Goal: Task Accomplishment & Management: Manage account settings

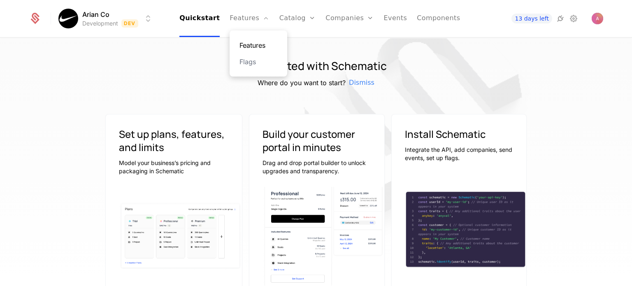
click at [257, 46] on link "Features" at bounding box center [258, 45] width 38 height 10
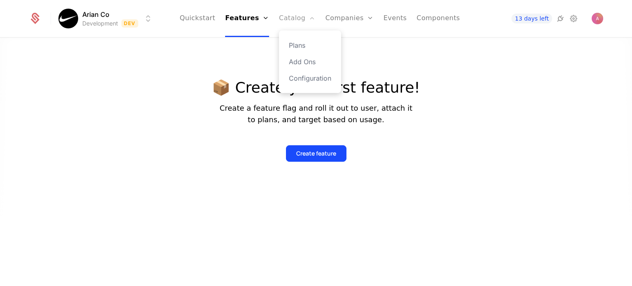
click at [291, 23] on link "Catalog" at bounding box center [297, 18] width 37 height 37
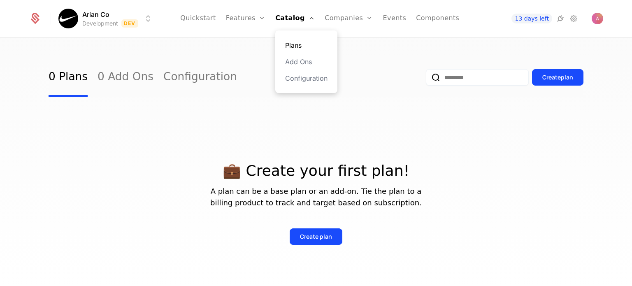
click at [296, 42] on link "Plans" at bounding box center [306, 45] width 42 height 10
click at [383, 21] on link "Events" at bounding box center [394, 18] width 23 height 37
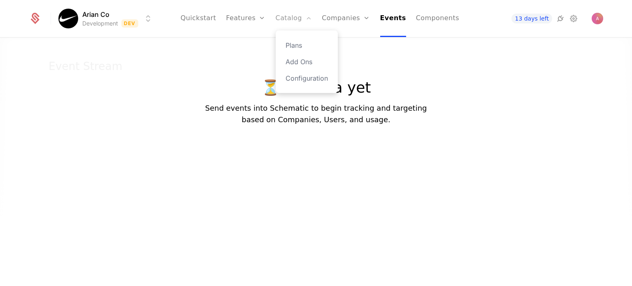
click at [296, 26] on link "Catalog" at bounding box center [294, 18] width 37 height 37
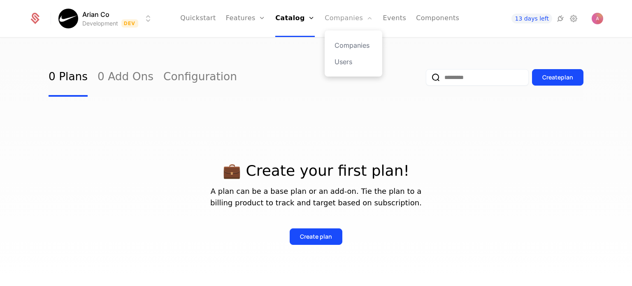
click at [350, 22] on link "Companies" at bounding box center [349, 18] width 48 height 37
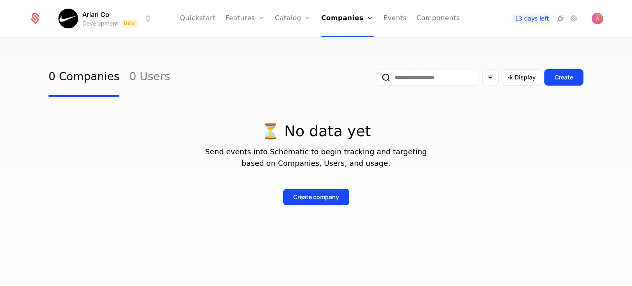
click at [226, 22] on ul "Quickstart Features Features Flags Catalog Plans Add Ons Configuration Companie…" at bounding box center [320, 18] width 280 height 37
click at [234, 24] on link "Features" at bounding box center [244, 18] width 39 height 37
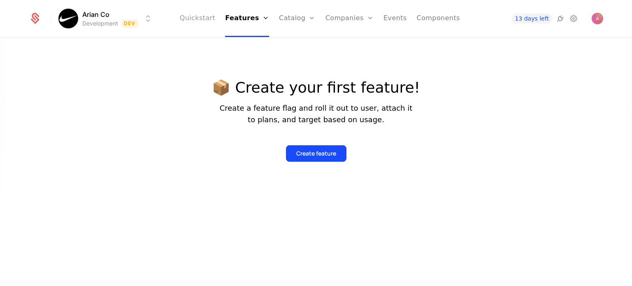
click at [213, 26] on link "Quickstart" at bounding box center [198, 18] width 36 height 37
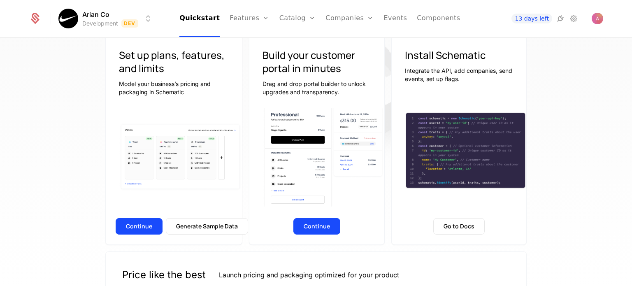
scroll to position [73, 0]
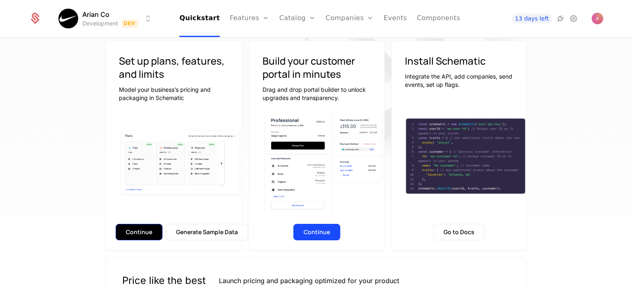
click at [146, 230] on button "Continue" at bounding box center [139, 232] width 47 height 16
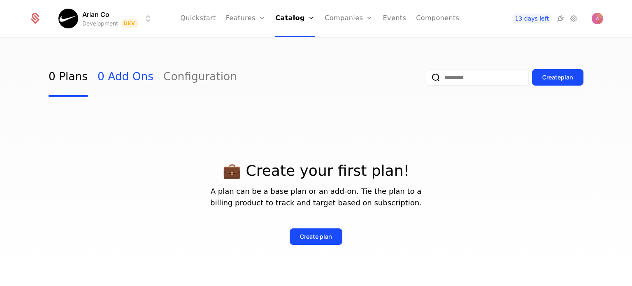
click at [122, 84] on link "0 Add Ons" at bounding box center [126, 77] width 56 height 39
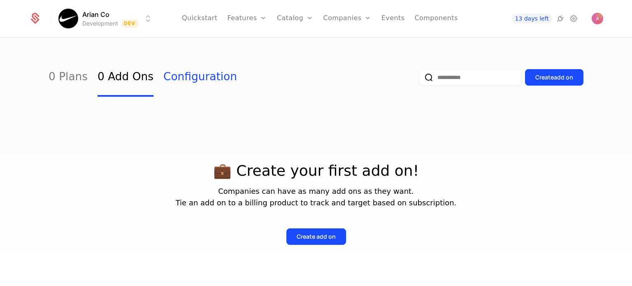
click at [167, 70] on link "Configuration" at bounding box center [200, 77] width 74 height 39
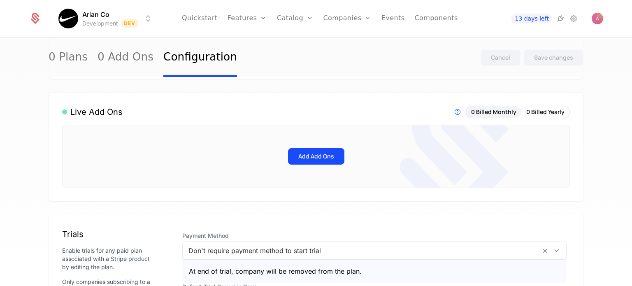
scroll to position [183, 0]
click at [314, 158] on button "Add Add Ons" at bounding box center [316, 156] width 56 height 16
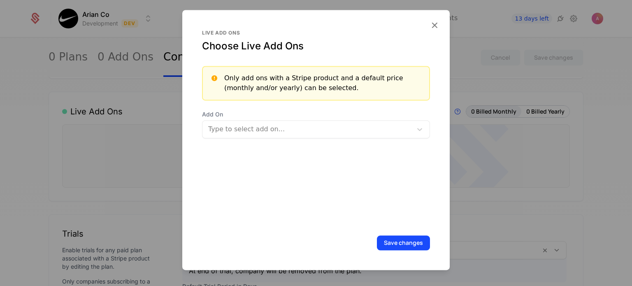
click at [271, 126] on div at bounding box center [308, 129] width 198 height 12
click at [132, 192] on div at bounding box center [316, 143] width 632 height 286
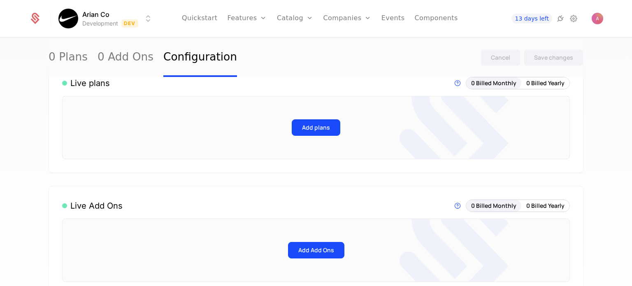
scroll to position [87, 0]
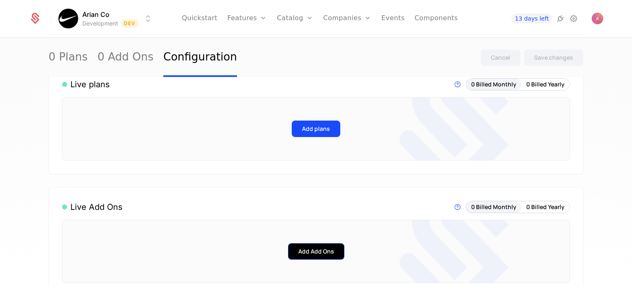
click at [315, 258] on button "Add Add Ons" at bounding box center [316, 251] width 56 height 16
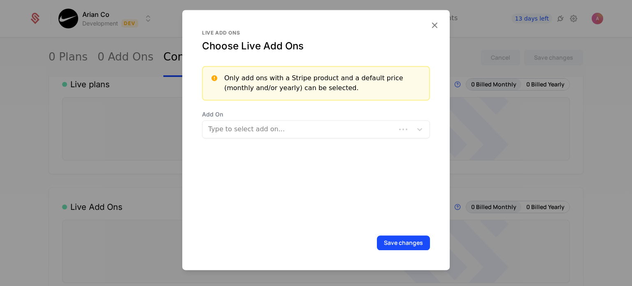
click at [316, 251] on div "Live add ons Choose Live Add Ons Only add ons with a Stripe product and a defau…" at bounding box center [315, 140] width 267 height 260
click at [133, 237] on div at bounding box center [316, 143] width 632 height 286
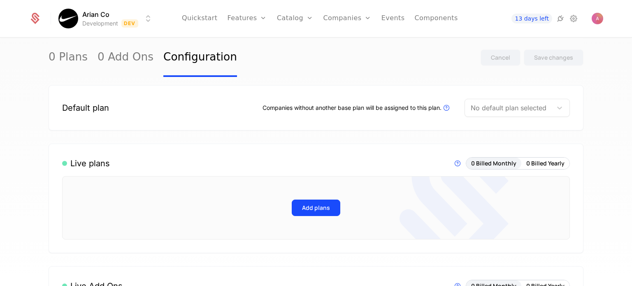
scroll to position [5, 0]
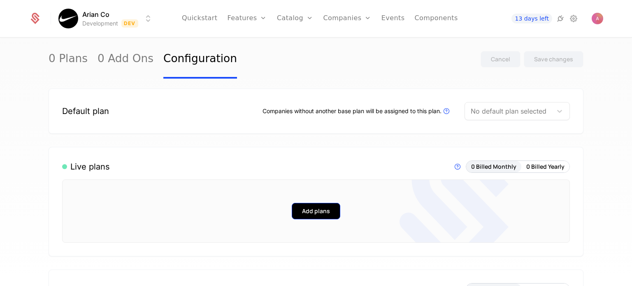
click at [306, 213] on button "Add plans" at bounding box center [316, 211] width 49 height 16
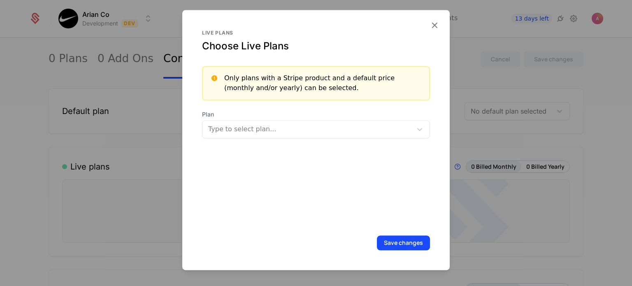
click at [156, 223] on div at bounding box center [316, 143] width 632 height 286
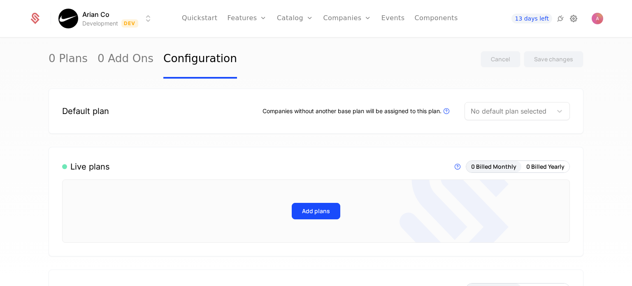
click at [574, 23] on icon at bounding box center [574, 19] width 10 height 10
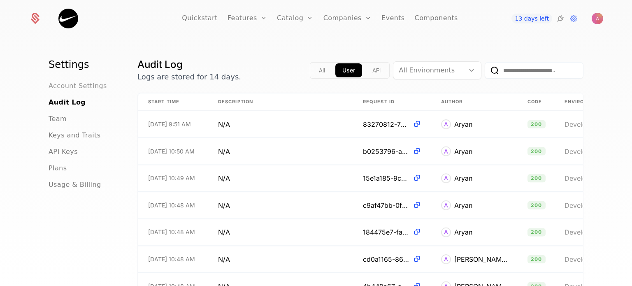
click at [61, 88] on span "Account Settings" at bounding box center [78, 86] width 58 height 10
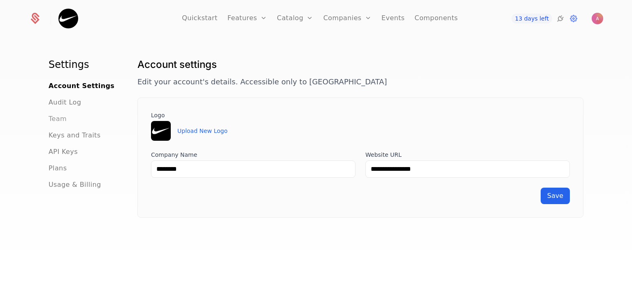
click at [56, 115] on span "Team" at bounding box center [58, 119] width 18 height 10
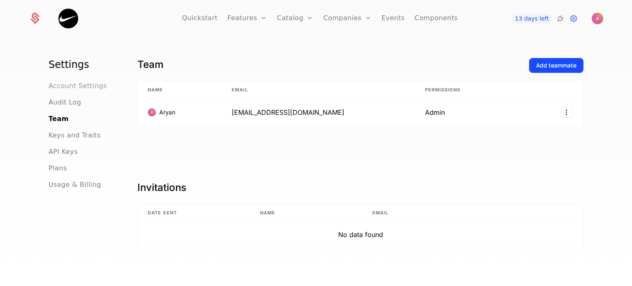
click at [69, 86] on span "Account Settings" at bounding box center [78, 86] width 58 height 10
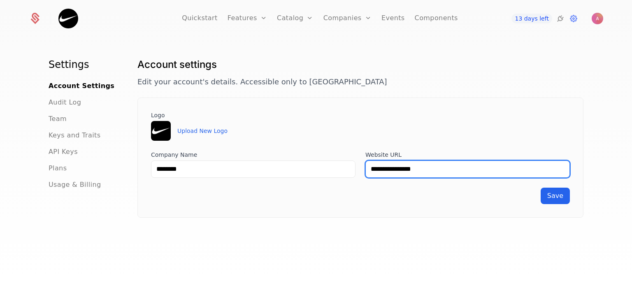
drag, startPoint x: 424, startPoint y: 170, endPoint x: 392, endPoint y: 171, distance: 32.1
click at [392, 171] on input "**********" at bounding box center [467, 168] width 204 height 17
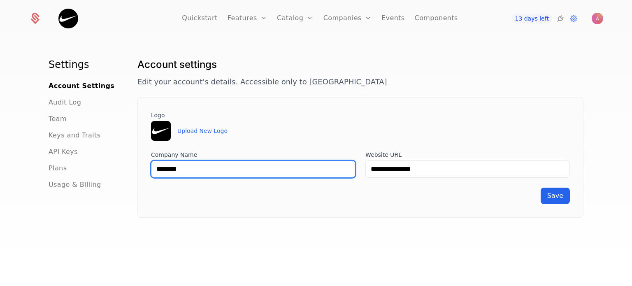
drag, startPoint x: 198, startPoint y: 171, endPoint x: 137, endPoint y: 163, distance: 61.8
click at [137, 163] on div "**********" at bounding box center [360, 158] width 446 height 120
type input "*"
type input "****"
click at [541, 188] on button "Save" at bounding box center [555, 196] width 29 height 16
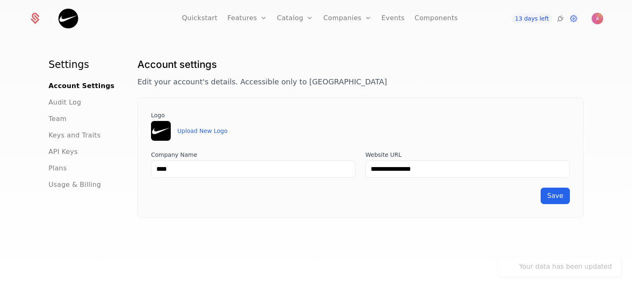
click at [74, 108] on ul "Account Settings Audit Log Team Keys and Traits API Keys Plans Usage & Billing" at bounding box center [83, 135] width 69 height 109
click at [68, 105] on span "Audit Log" at bounding box center [65, 103] width 33 height 10
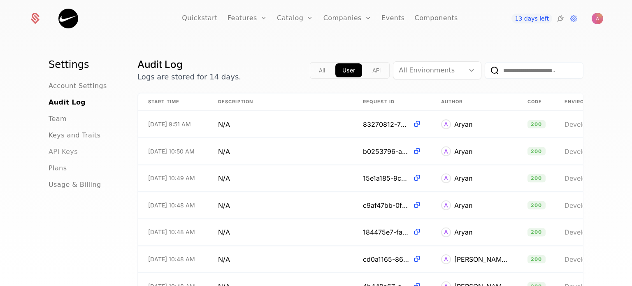
click at [62, 155] on span "API Keys" at bounding box center [63, 152] width 29 height 10
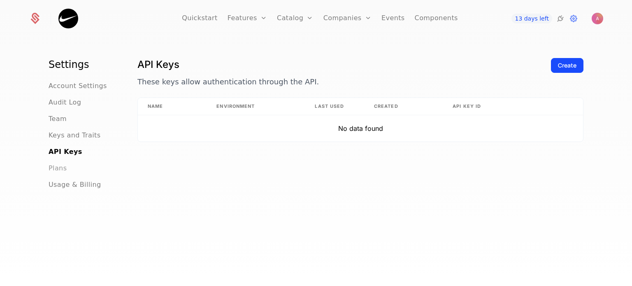
click at [53, 170] on span "Plans" at bounding box center [58, 168] width 18 height 10
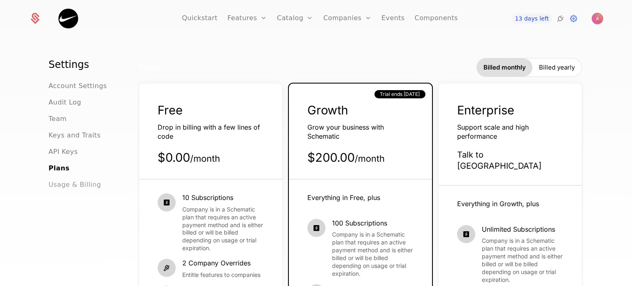
click at [64, 189] on span "Usage & Billing" at bounding box center [75, 185] width 53 height 10
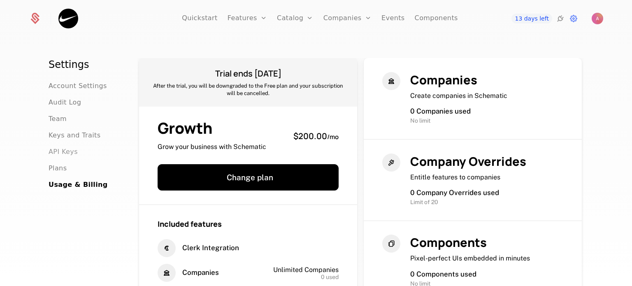
click at [66, 156] on span "API Keys" at bounding box center [63, 152] width 29 height 10
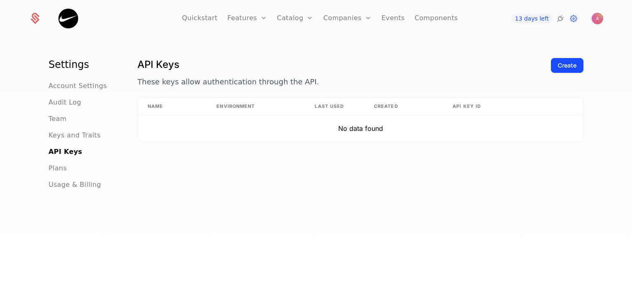
click at [83, 128] on ul "Account Settings Audit Log Team Keys and Traits API Keys Plans Usage & Billing" at bounding box center [83, 135] width 69 height 109
click at [562, 19] on icon at bounding box center [560, 19] width 10 height 10
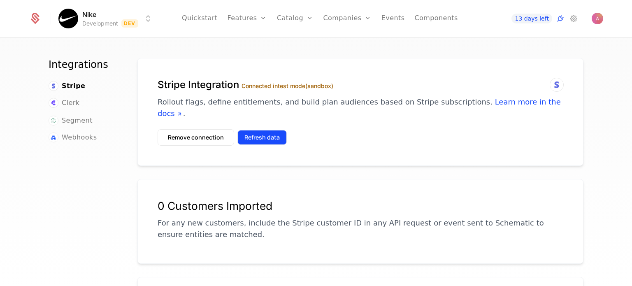
click at [250, 130] on button "Refresh data" at bounding box center [261, 137] width 49 height 15
click at [207, 96] on p "Rollout flags, define entitlements, and build plan audiences based on Stripe su…" at bounding box center [361, 107] width 406 height 23
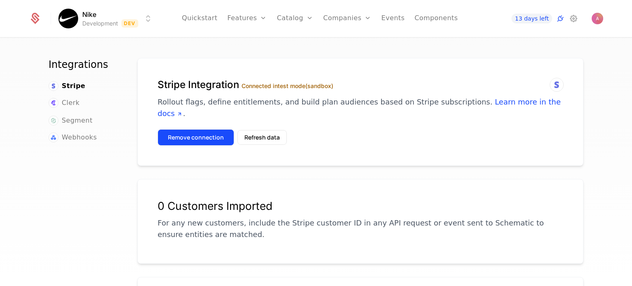
click at [201, 130] on button "Remove connection" at bounding box center [196, 137] width 77 height 16
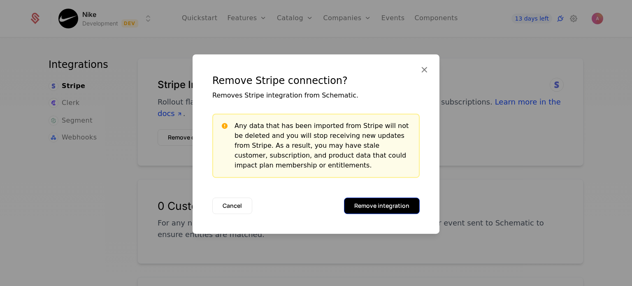
click at [406, 212] on button "Remove integration" at bounding box center [382, 205] width 76 height 16
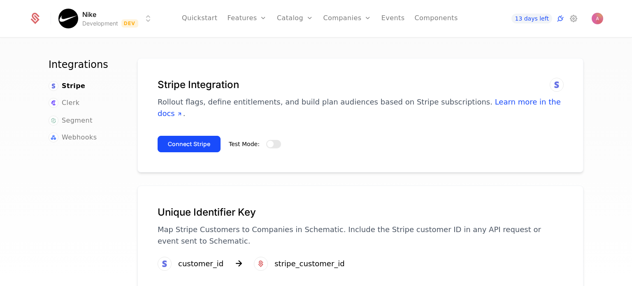
click at [270, 140] on button "Test Mode:" at bounding box center [273, 144] width 15 height 8
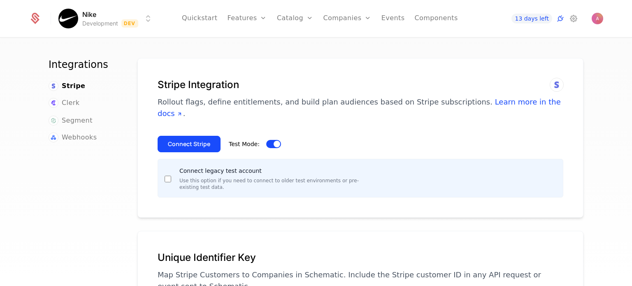
drag, startPoint x: 183, startPoint y: 136, endPoint x: 138, endPoint y: 176, distance: 60.3
click at [138, 176] on div "Stripe Integration Rollout flags, define entitlements, and build plan audiences…" at bounding box center [360, 138] width 446 height 160
click at [163, 136] on button "Connect Stripe" at bounding box center [189, 144] width 63 height 16
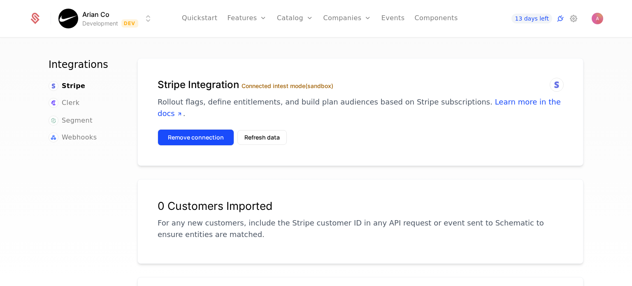
click at [205, 129] on button "Remove connection" at bounding box center [196, 137] width 77 height 16
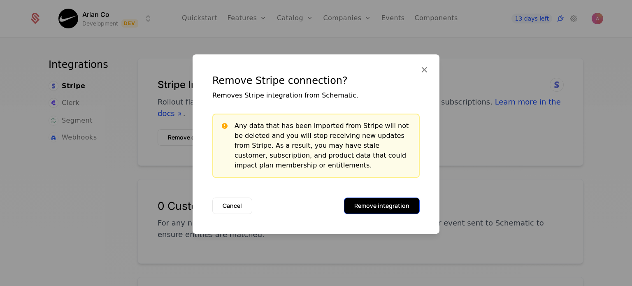
click at [388, 209] on button "Remove integration" at bounding box center [382, 205] width 76 height 16
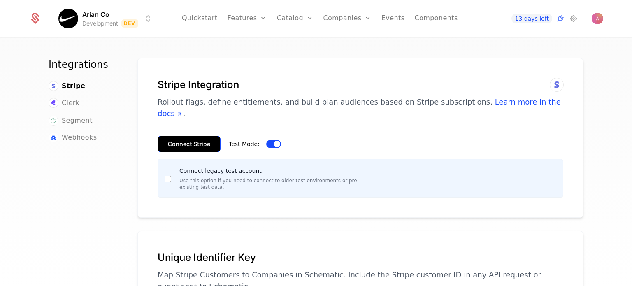
click at [199, 136] on button "Connect Stripe" at bounding box center [189, 144] width 63 height 16
click at [188, 137] on button "Connect Stripe" at bounding box center [189, 144] width 63 height 16
click at [174, 136] on button "Connect Stripe" at bounding box center [189, 144] width 63 height 16
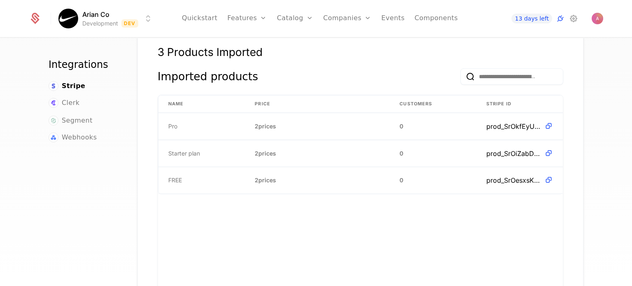
scroll to position [253, 0]
click at [291, 20] on link "Catalog" at bounding box center [295, 18] width 37 height 37
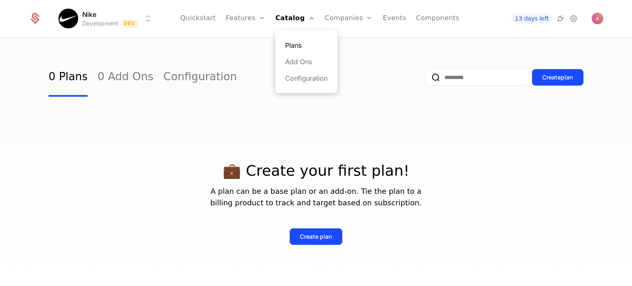
click at [295, 44] on link "Plans" at bounding box center [306, 45] width 42 height 10
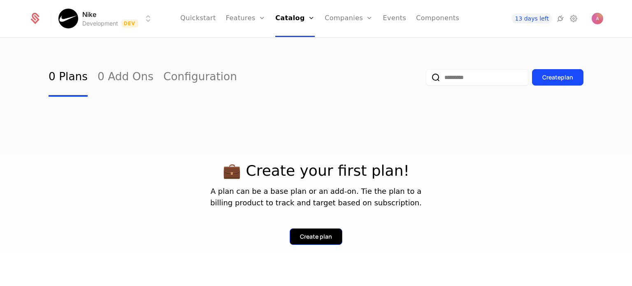
drag, startPoint x: 316, startPoint y: 244, endPoint x: 315, endPoint y: 236, distance: 7.8
click at [315, 236] on button "Create plan" at bounding box center [316, 236] width 53 height 16
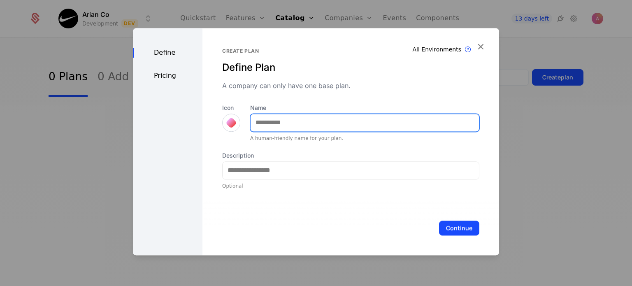
click at [285, 120] on input "Name" at bounding box center [365, 122] width 228 height 17
type input "****"
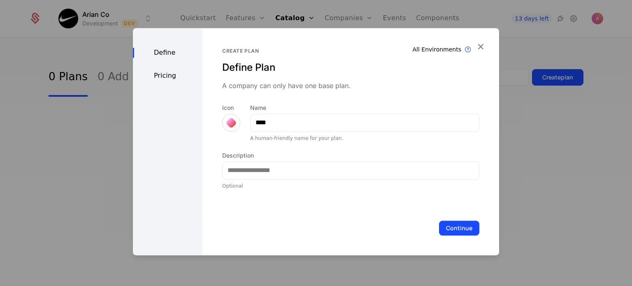
click at [235, 123] on div at bounding box center [231, 123] width 18 height 18
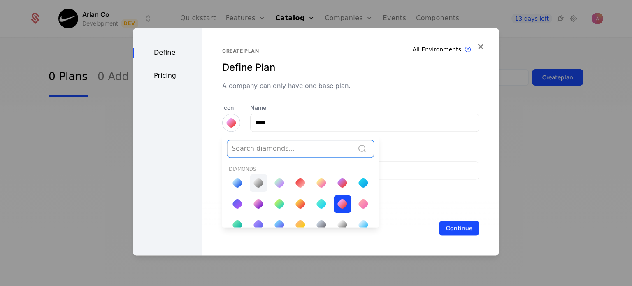
click at [253, 181] on div at bounding box center [259, 183] width 12 height 12
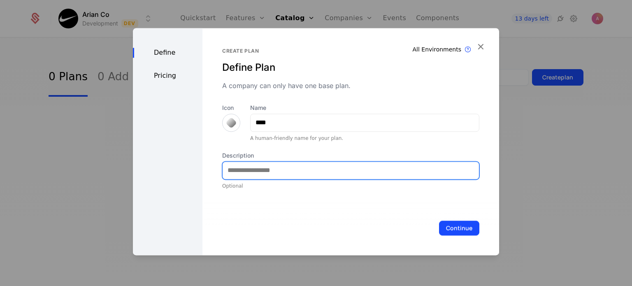
click at [255, 170] on input "Description" at bounding box center [351, 170] width 256 height 17
type input "*"
type input "**********"
click at [439, 221] on button "Continue" at bounding box center [459, 228] width 40 height 15
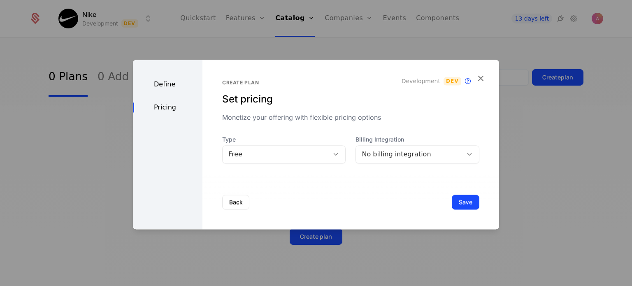
click at [389, 148] on div "No billing integration" at bounding box center [417, 154] width 124 height 18
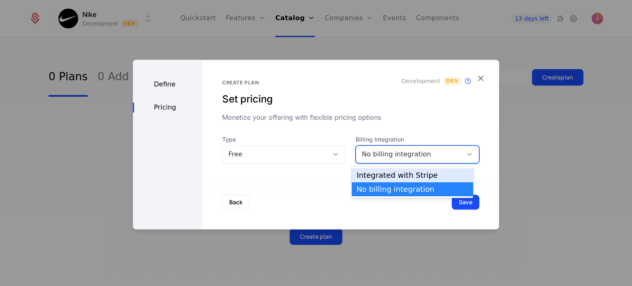
click at [380, 179] on div "Integrated with Stripe" at bounding box center [412, 175] width 111 height 7
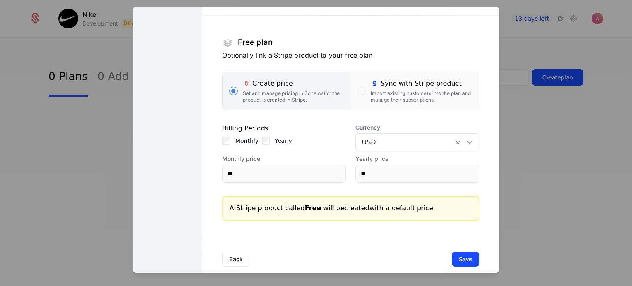
scroll to position [91, 0]
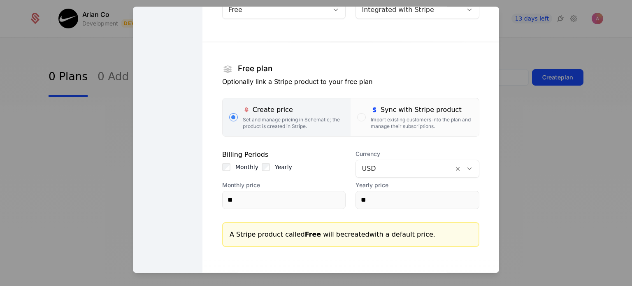
click at [258, 166] on div "Monthly Yearly" at bounding box center [284, 167] width 124 height 8
click at [218, 169] on div "Create plan Set pricing Monetize your offering with flexible pricing options De…" at bounding box center [350, 113] width 297 height 397
click at [306, 200] on input "**" at bounding box center [284, 199] width 123 height 17
click at [402, 165] on div at bounding box center [405, 169] width 86 height 12
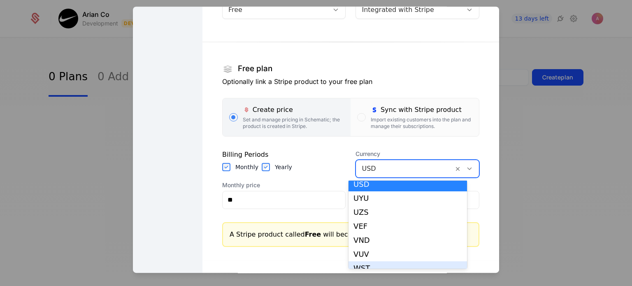
scroll to position [1766, 0]
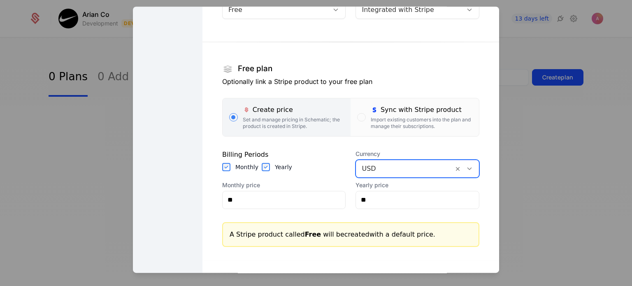
drag, startPoint x: 378, startPoint y: 172, endPoint x: 352, endPoint y: 172, distance: 25.9
click at [356, 172] on div "USD" at bounding box center [405, 168] width 98 height 15
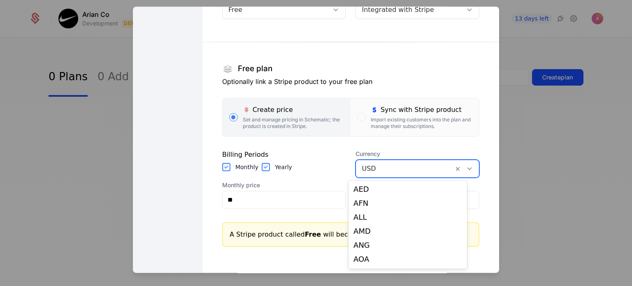
click at [362, 169] on div at bounding box center [405, 169] width 86 height 12
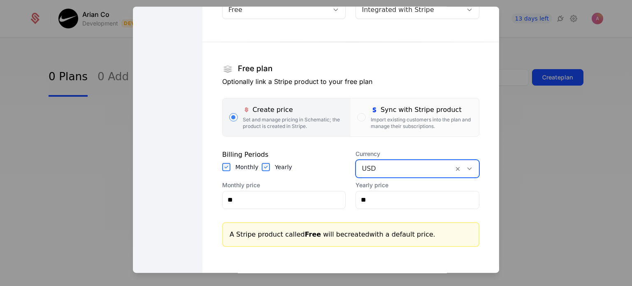
click at [362, 169] on div at bounding box center [405, 169] width 86 height 12
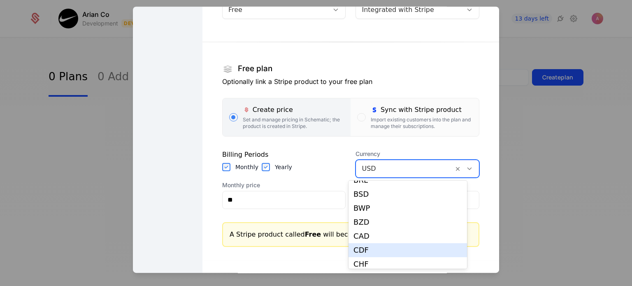
scroll to position [260, 0]
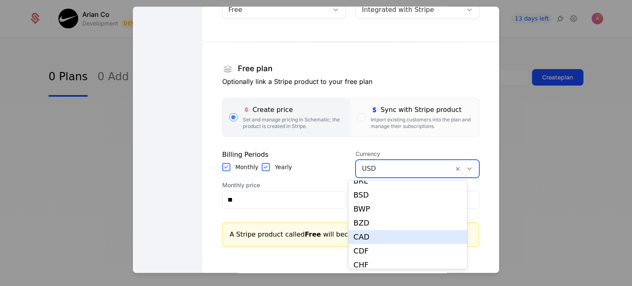
click at [380, 239] on div "CAD" at bounding box center [407, 236] width 109 height 7
type input "****"
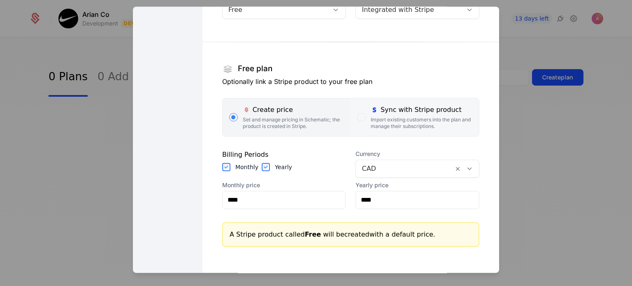
click at [351, 119] on label "Sync with Stripe product Import existing customers into the plan and manage the…" at bounding box center [415, 117] width 128 height 38
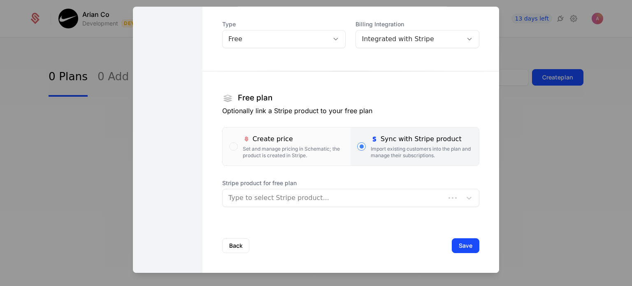
scroll to position [62, 0]
click at [317, 198] on div at bounding box center [342, 199] width 228 height 12
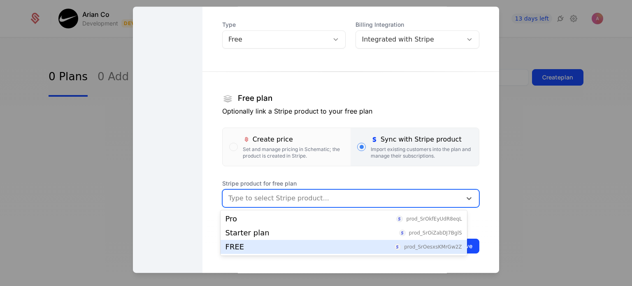
click at [304, 251] on div "FREE prod_SrOesxsKMrGw2Z" at bounding box center [344, 247] width 246 height 14
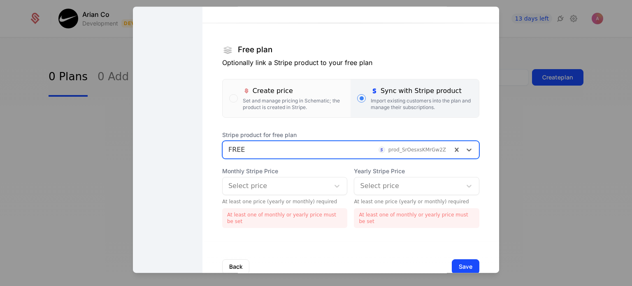
scroll to position [116, 0]
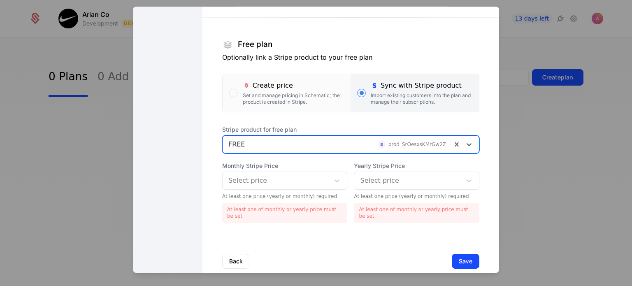
click at [313, 187] on div "Select price" at bounding box center [276, 180] width 107 height 15
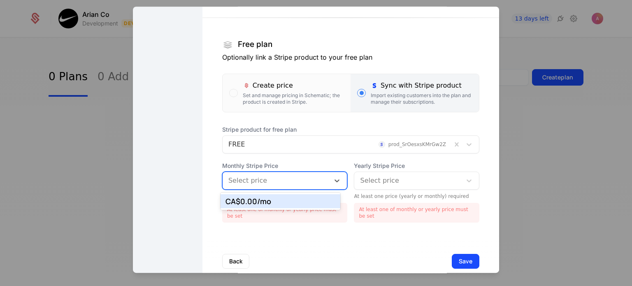
click at [309, 199] on div "CA$0.00 /mo" at bounding box center [280, 200] width 110 height 7
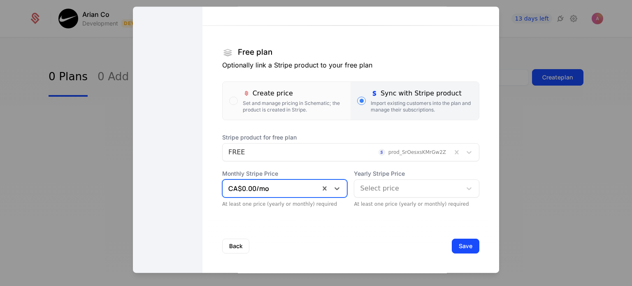
click at [372, 181] on div "Select price" at bounding box center [407, 188] width 107 height 15
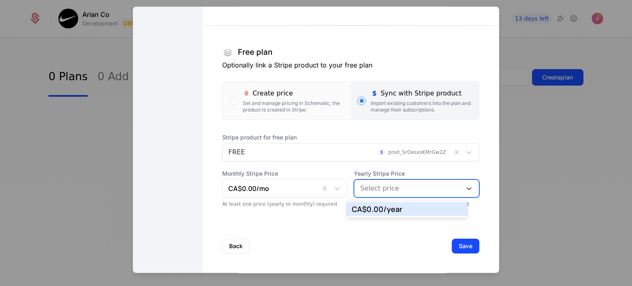
click at [372, 210] on div "CA$0.00 /year" at bounding box center [407, 208] width 110 height 7
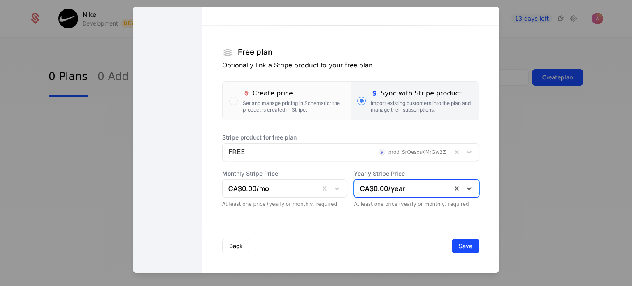
click at [455, 255] on div "Back Save" at bounding box center [350, 246] width 297 height 54
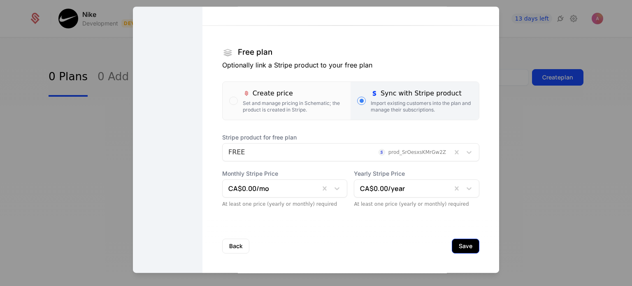
click at [456, 250] on button "Save" at bounding box center [466, 246] width 28 height 15
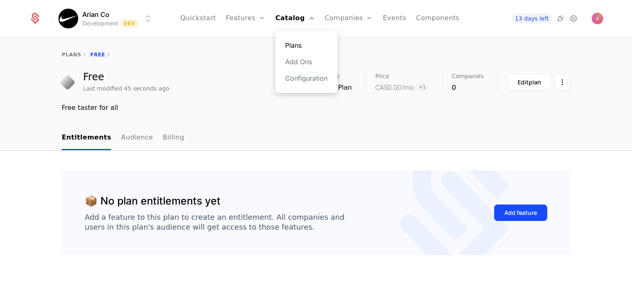
click at [300, 44] on link "Plans" at bounding box center [306, 45] width 42 height 10
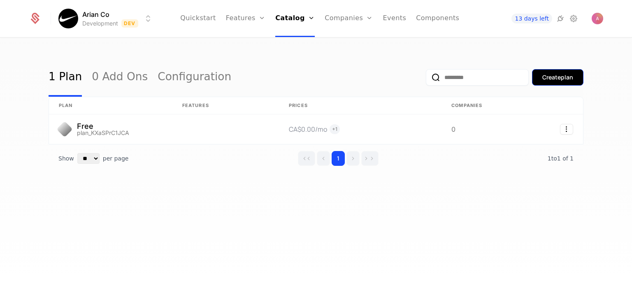
click at [555, 78] on div "Create plan" at bounding box center [557, 77] width 31 height 8
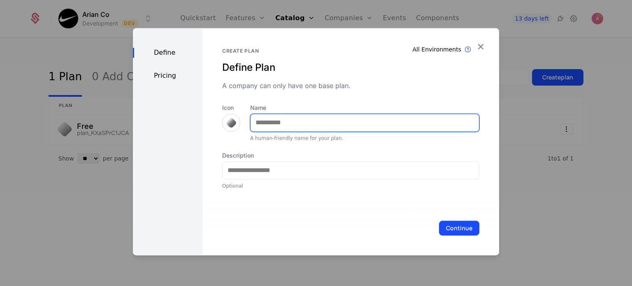
click at [295, 123] on input "Name" at bounding box center [365, 122] width 228 height 17
type input "*******"
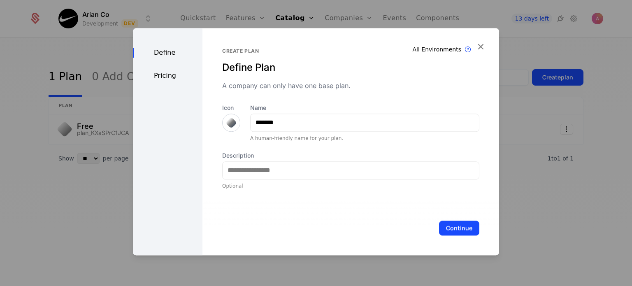
click at [231, 125] on div at bounding box center [231, 123] width 12 height 12
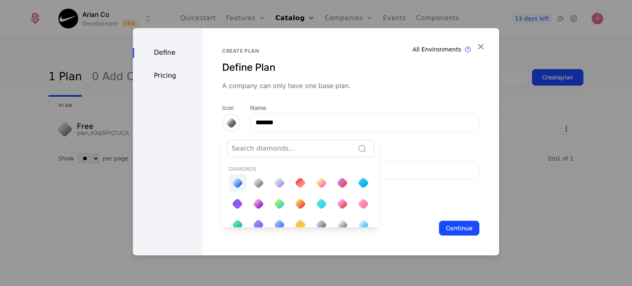
click at [244, 185] on div at bounding box center [238, 183] width 18 height 18
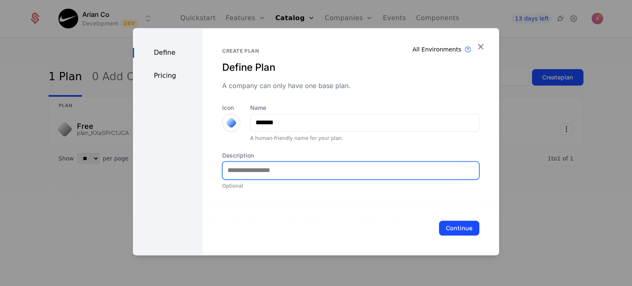
click at [258, 162] on input "Description" at bounding box center [351, 170] width 256 height 17
type input "**********"
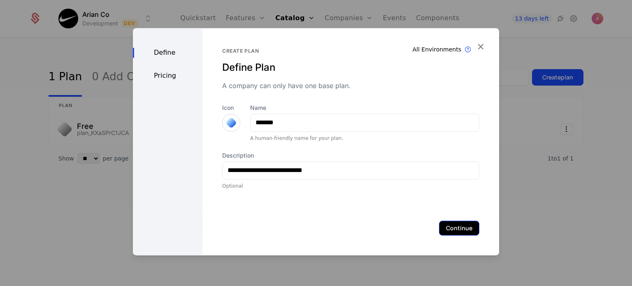
click at [450, 228] on button "Continue" at bounding box center [459, 228] width 40 height 15
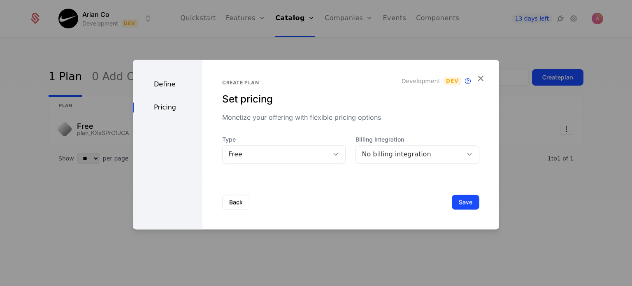
click at [386, 153] on div "No billing integration" at bounding box center [409, 154] width 95 height 10
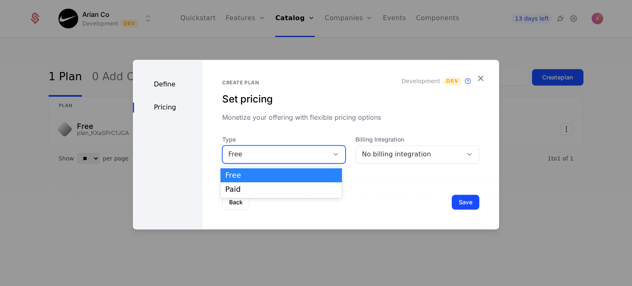
click at [286, 151] on div "Free" at bounding box center [275, 154] width 95 height 10
click at [356, 153] on div "No billing integration" at bounding box center [409, 155] width 107 height 12
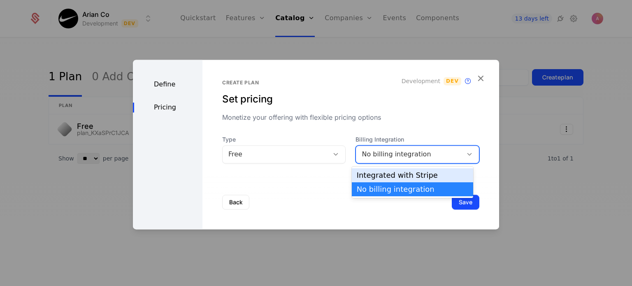
click at [372, 172] on div "Integrated with Stripe" at bounding box center [412, 175] width 111 height 7
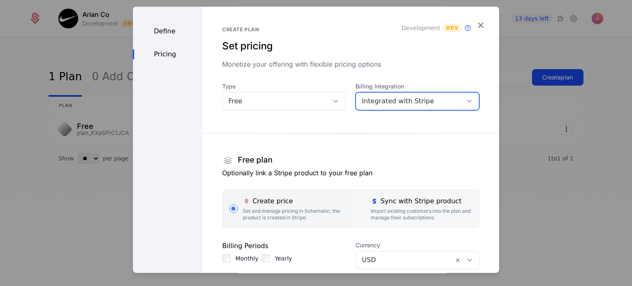
click at [371, 213] on div "Import existing customers into the plan and manage their subscriptions." at bounding box center [422, 214] width 102 height 13
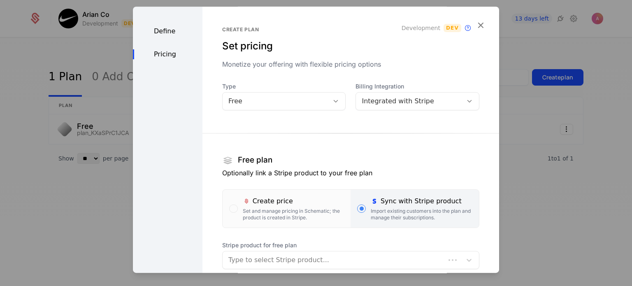
scroll to position [62, 0]
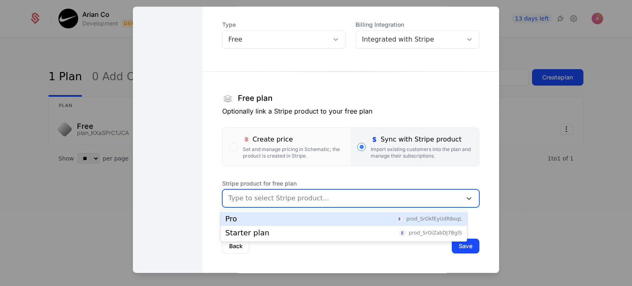
click at [342, 194] on div at bounding box center [342, 199] width 228 height 12
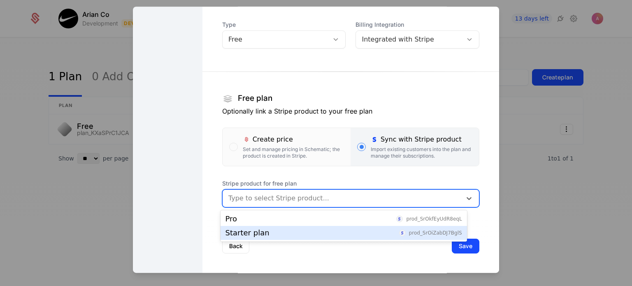
click at [276, 236] on div "Starter plan prod_SrOiZabDJ7BglS" at bounding box center [343, 232] width 237 height 7
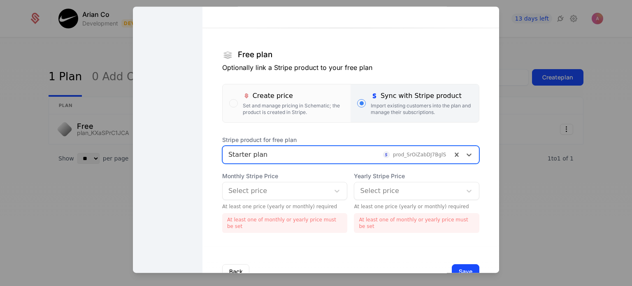
scroll to position [107, 0]
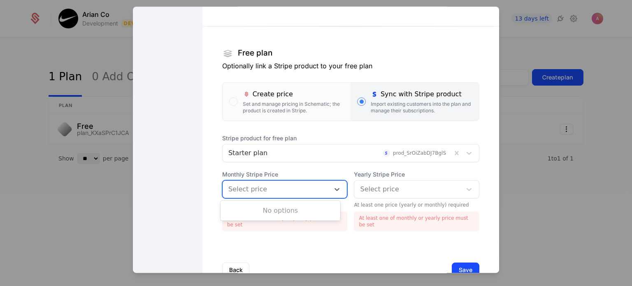
click at [274, 186] on div at bounding box center [276, 189] width 96 height 12
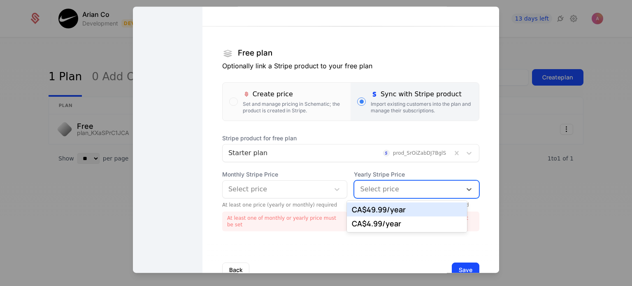
click at [403, 183] on div at bounding box center [408, 189] width 96 height 12
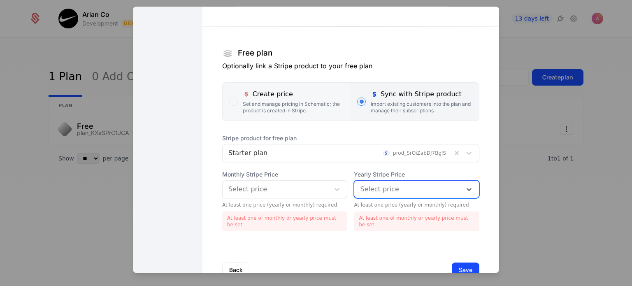
scroll to position [0, 0]
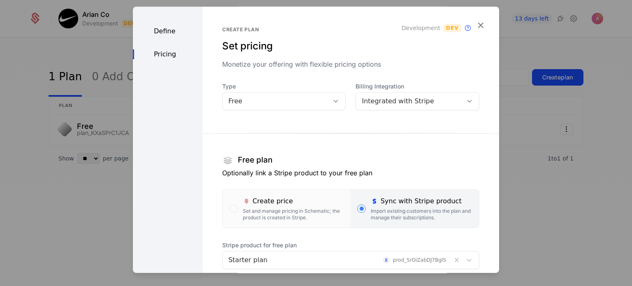
click at [291, 103] on div "Free" at bounding box center [275, 101] width 95 height 10
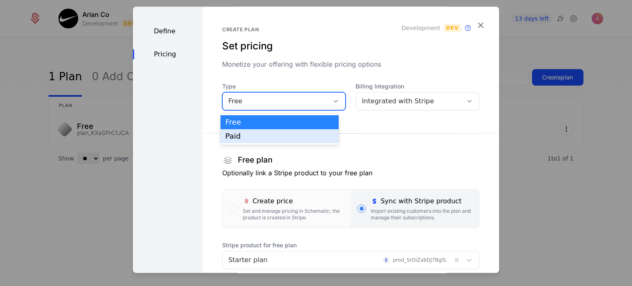
click at [280, 136] on div "Paid" at bounding box center [279, 135] width 109 height 7
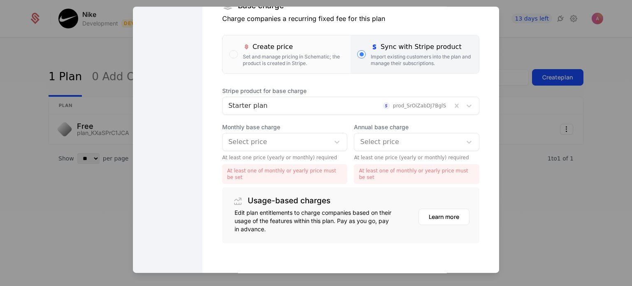
scroll to position [164, 0]
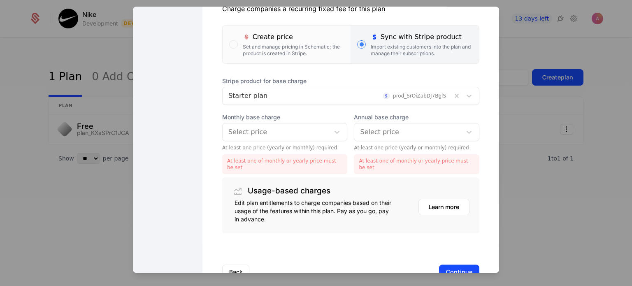
click at [372, 132] on div at bounding box center [408, 132] width 96 height 12
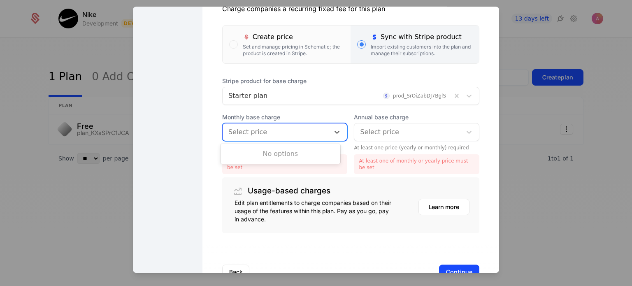
click at [312, 137] on div at bounding box center [276, 132] width 96 height 12
click at [130, 126] on div at bounding box center [316, 143] width 632 height 286
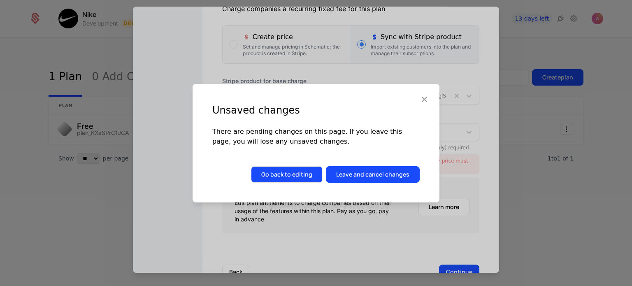
click at [311, 176] on button "Go back to editing" at bounding box center [287, 174] width 72 height 16
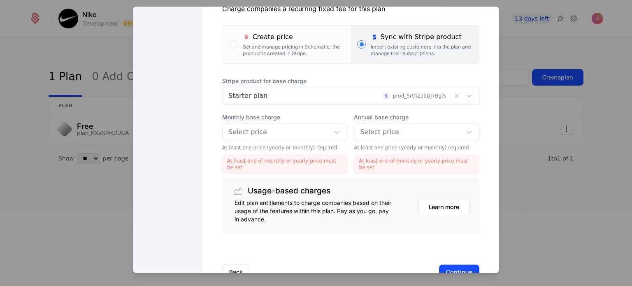
click at [378, 137] on div at bounding box center [408, 132] width 96 height 12
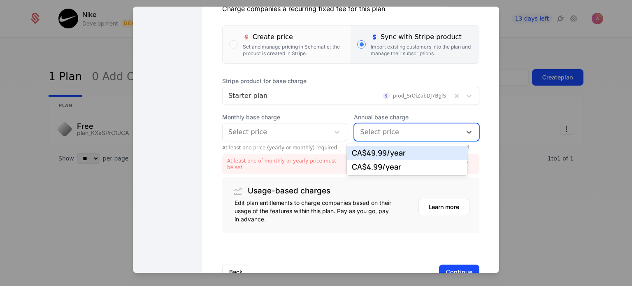
click at [298, 138] on div "Select price" at bounding box center [276, 132] width 107 height 15
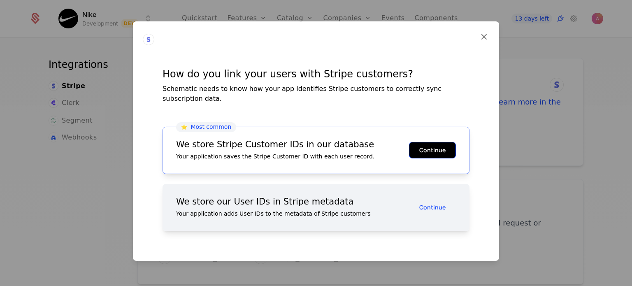
click at [423, 143] on button "Continue" at bounding box center [432, 150] width 47 height 16
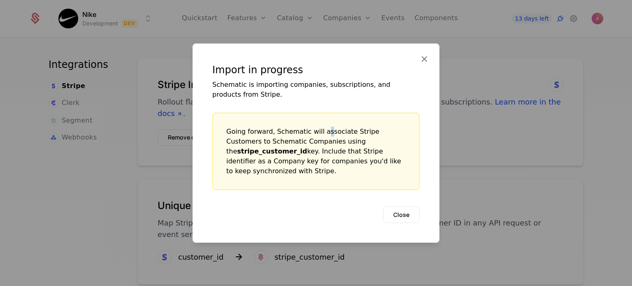
drag, startPoint x: 316, startPoint y: 133, endPoint x: 322, endPoint y: 140, distance: 9.1
click at [322, 140] on div "Going forward, Schematic will associate Stripe Customers to Schematic Companies…" at bounding box center [315, 150] width 179 height 49
click at [392, 206] on button "Close" at bounding box center [401, 214] width 37 height 16
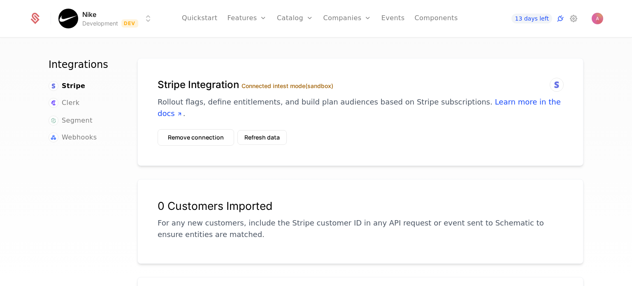
scroll to position [168, 0]
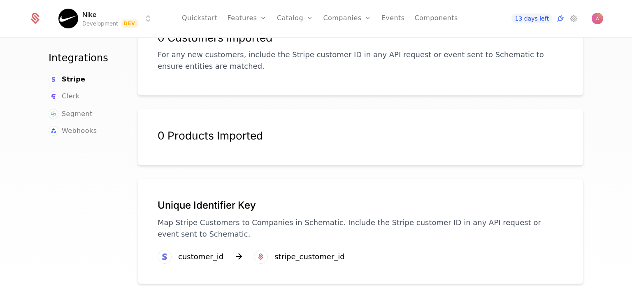
click at [280, 251] on div "stripe_customer_id" at bounding box center [309, 257] width 70 height 12
click at [256, 252] on icon at bounding box center [261, 257] width 10 height 10
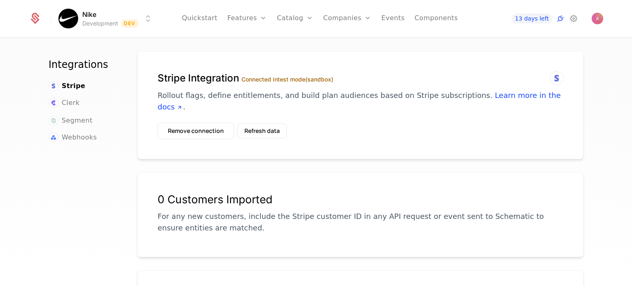
scroll to position [0, 0]
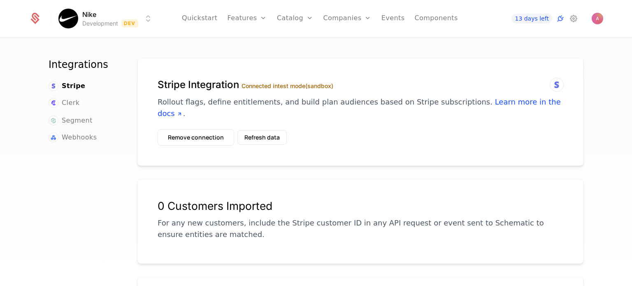
click at [555, 84] on icon at bounding box center [557, 85] width 10 height 10
click at [67, 88] on span "Stripe" at bounding box center [73, 86] width 23 height 10
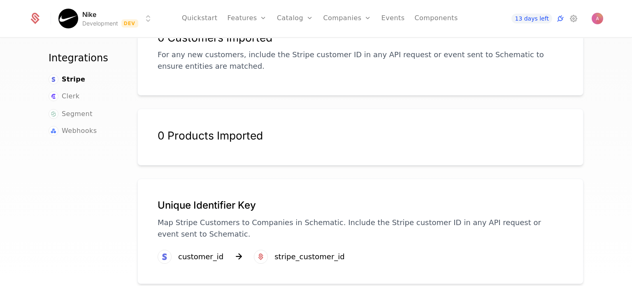
scroll to position [168, 0]
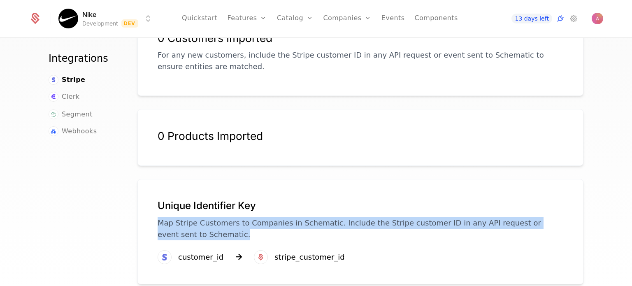
drag, startPoint x: 150, startPoint y: 206, endPoint x: 314, endPoint y: 243, distance: 168.3
click at [314, 243] on div "Unique Identifier Key Map Stripe Customers to Companies in Schematic. Include t…" at bounding box center [360, 231] width 446 height 105
click at [314, 251] on div "stripe_customer_id" at bounding box center [309, 257] width 70 height 12
drag, startPoint x: 218, startPoint y: 231, endPoint x: 155, endPoint y: 207, distance: 66.9
click at [158, 207] on div "Unique Identifier Key Map Stripe Customers to Companies in Schematic. Include t…" at bounding box center [361, 224] width 406 height 51
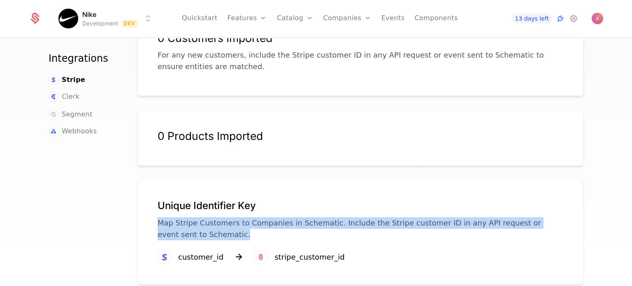
click at [158, 217] on p "Map Stripe Customers to Companies in Schematic. Include the Stripe customer ID …" at bounding box center [361, 228] width 406 height 23
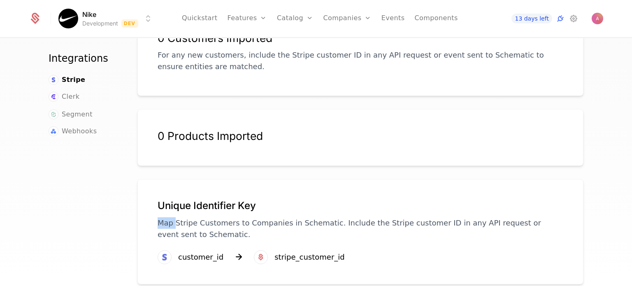
click at [158, 217] on p "Map Stripe Customers to Companies in Schematic. Include the Stripe customer ID …" at bounding box center [361, 228] width 406 height 23
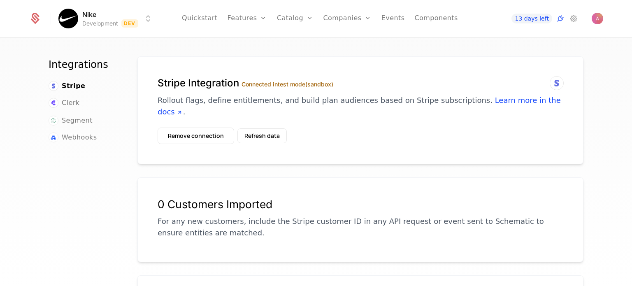
scroll to position [0, 0]
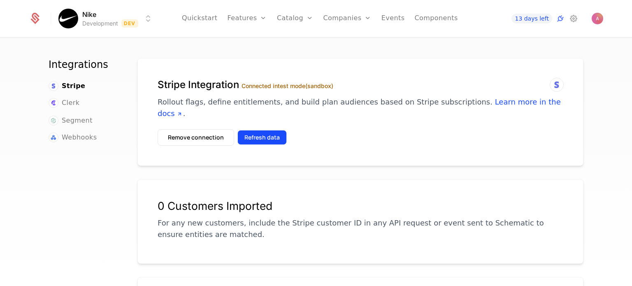
click at [260, 130] on button "Refresh data" at bounding box center [261, 137] width 49 height 15
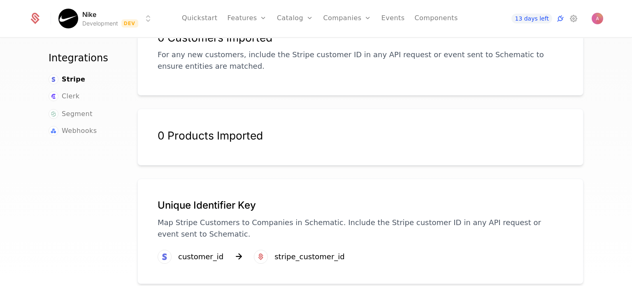
scroll to position [7, 0]
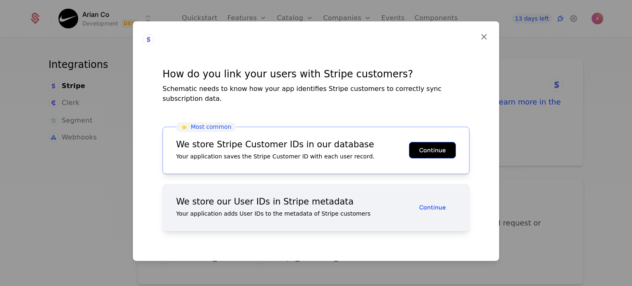
click at [430, 146] on button "Continue" at bounding box center [432, 150] width 47 height 16
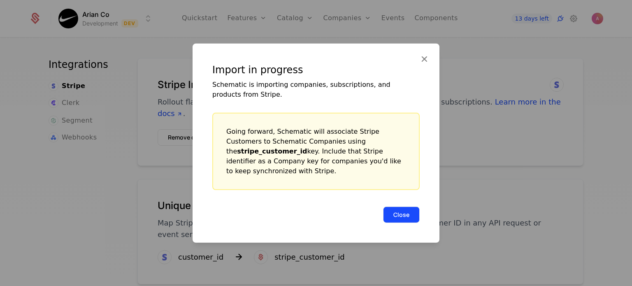
click at [399, 212] on button "Close" at bounding box center [401, 214] width 37 height 16
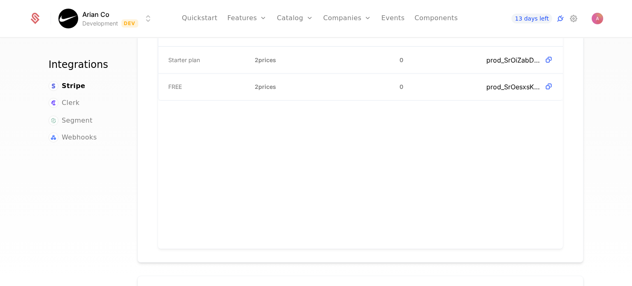
scroll to position [398, 0]
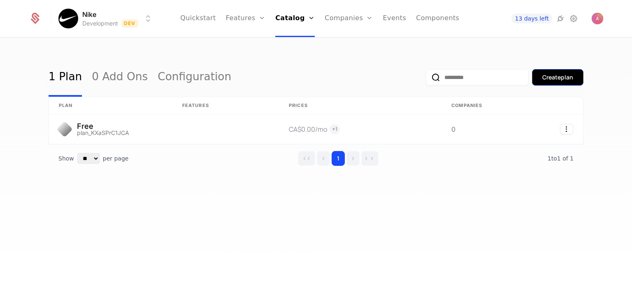
click at [554, 76] on div "Create plan" at bounding box center [557, 77] width 31 height 8
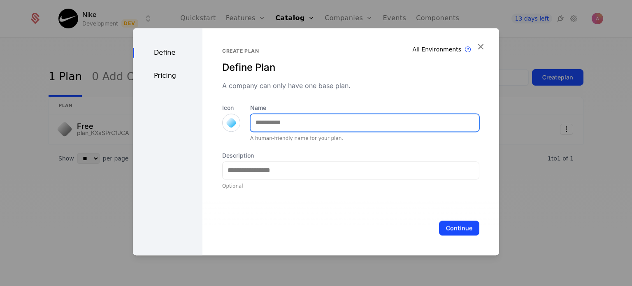
click at [302, 118] on input "Name" at bounding box center [365, 122] width 228 height 17
type input "*******"
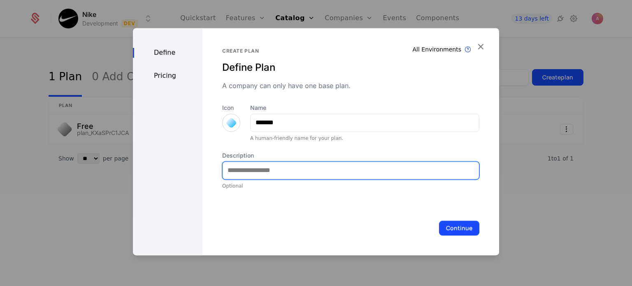
click at [276, 171] on input "Description" at bounding box center [351, 170] width 256 height 17
type input "**********"
click at [439, 221] on button "Continue" at bounding box center [459, 228] width 40 height 15
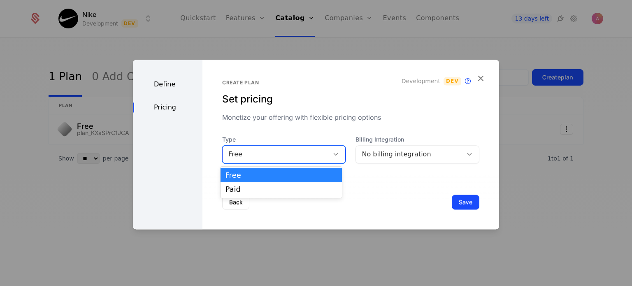
click at [322, 157] on div "Free" at bounding box center [276, 155] width 107 height 12
click at [296, 195] on div "Paid" at bounding box center [281, 189] width 121 height 14
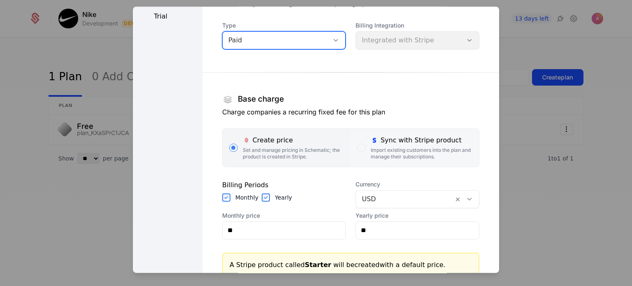
scroll to position [49, 0]
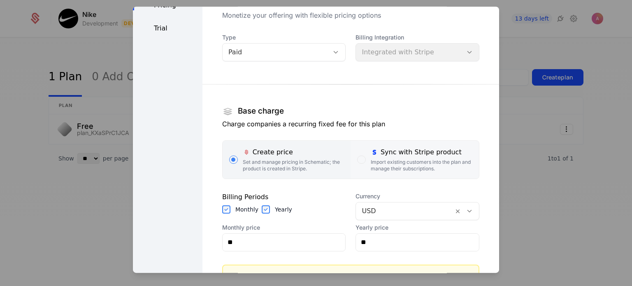
click at [357, 162] on div "button" at bounding box center [361, 160] width 8 height 8
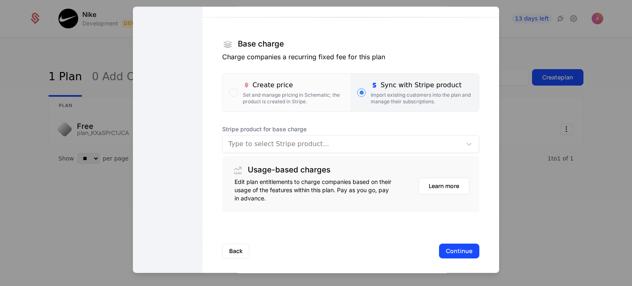
scroll to position [116, 0]
click at [380, 140] on div at bounding box center [342, 144] width 228 height 12
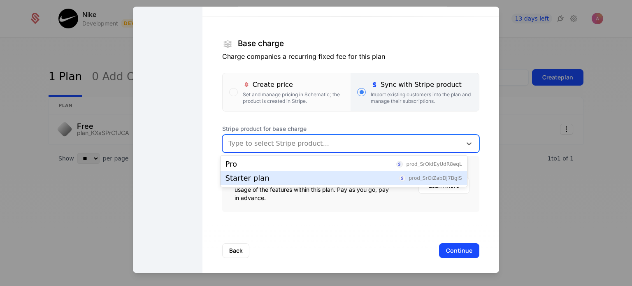
click at [337, 178] on div "Starter plan prod_SrOiZabDJ7BglS" at bounding box center [343, 177] width 237 height 7
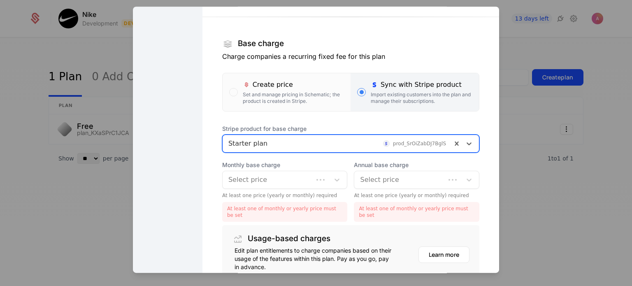
click at [285, 179] on div at bounding box center [267, 180] width 79 height 12
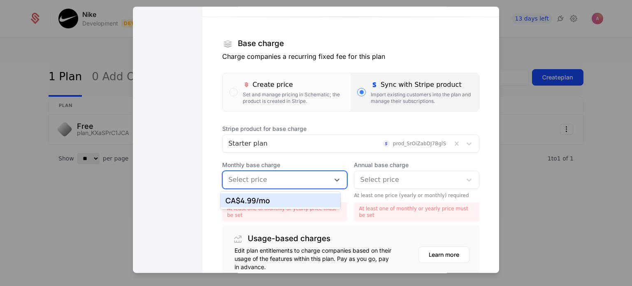
click at [295, 202] on div "CA$4.99 /mo" at bounding box center [280, 200] width 110 height 7
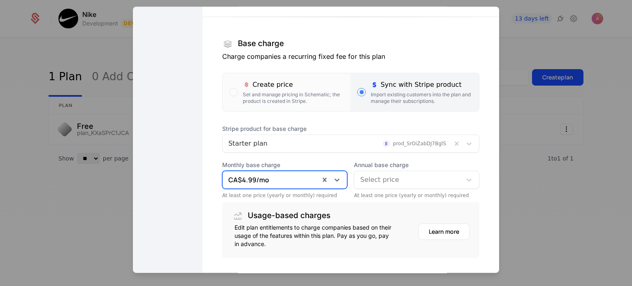
scroll to position [167, 0]
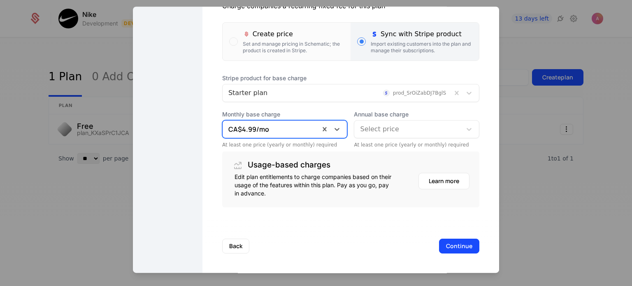
click at [368, 135] on div "Select price" at bounding box center [407, 129] width 107 height 15
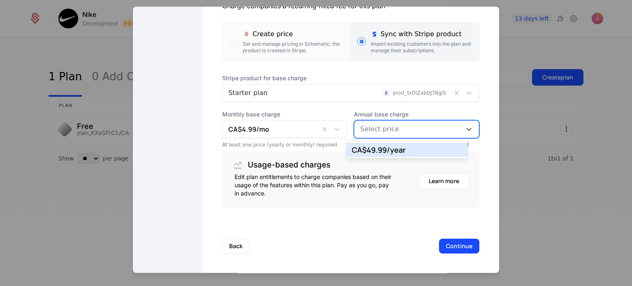
click at [381, 151] on div "CA$49.99 /year" at bounding box center [407, 149] width 110 height 7
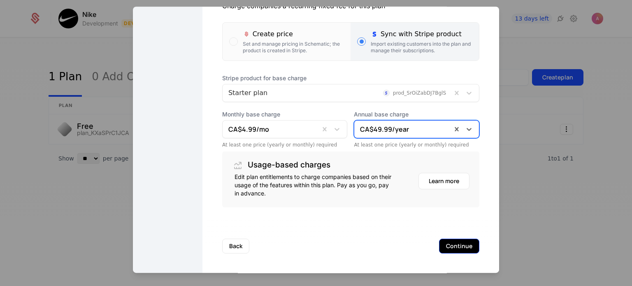
click at [454, 251] on button "Continue" at bounding box center [459, 246] width 40 height 15
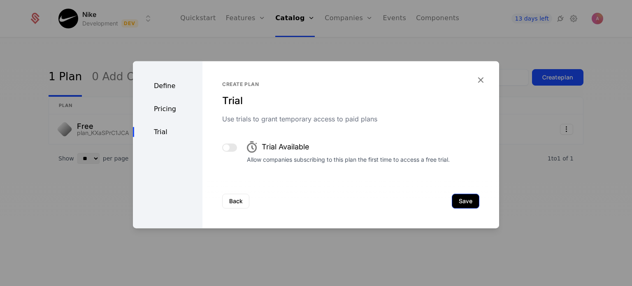
click at [459, 206] on button "Save" at bounding box center [466, 200] width 28 height 15
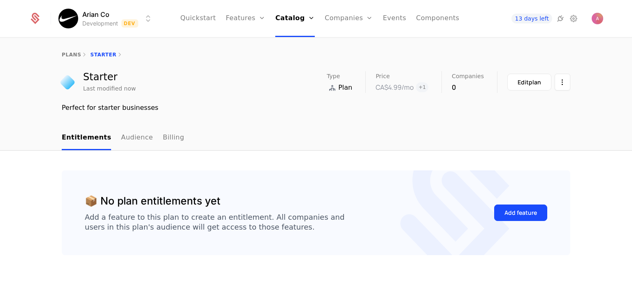
scroll to position [14, 0]
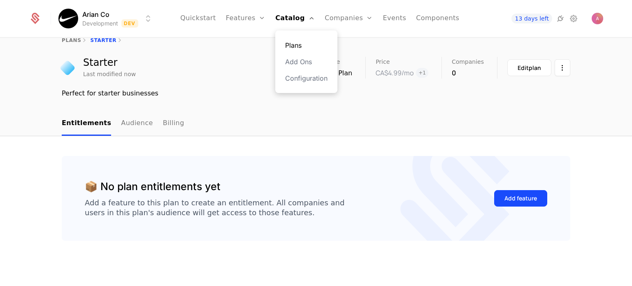
click at [299, 46] on link "Plans" at bounding box center [306, 45] width 42 height 10
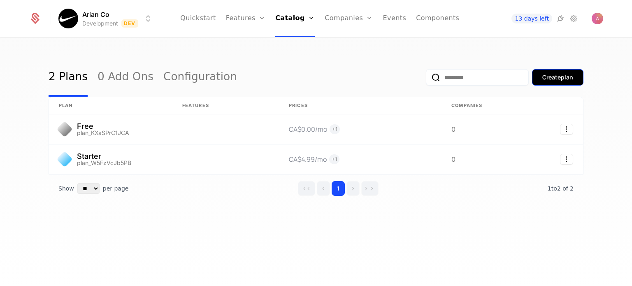
click at [558, 74] on div "Create plan" at bounding box center [557, 77] width 31 height 8
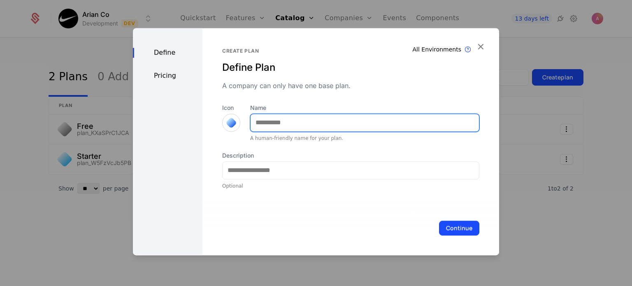
click at [351, 120] on input "Name" at bounding box center [365, 122] width 228 height 17
type input "***"
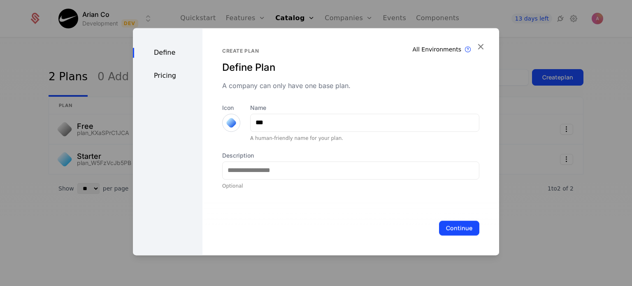
click at [230, 129] on div at bounding box center [231, 123] width 18 height 18
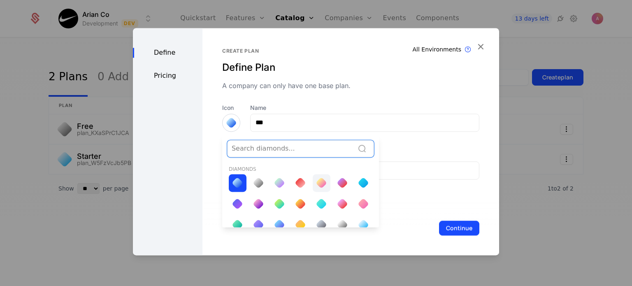
click at [313, 182] on div at bounding box center [322, 183] width 18 height 18
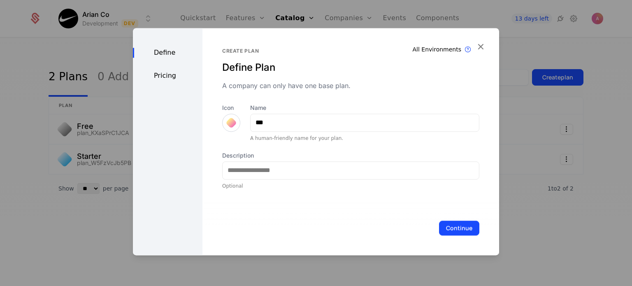
click at [225, 122] on div at bounding box center [231, 123] width 12 height 12
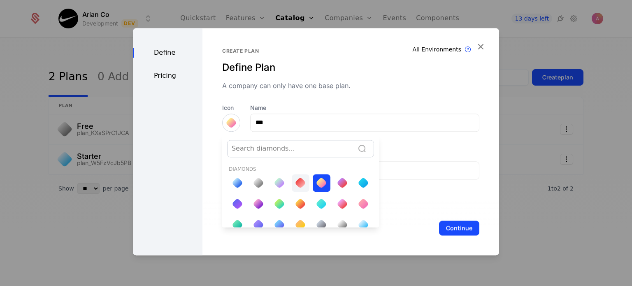
click at [301, 185] on div at bounding box center [301, 183] width 18 height 18
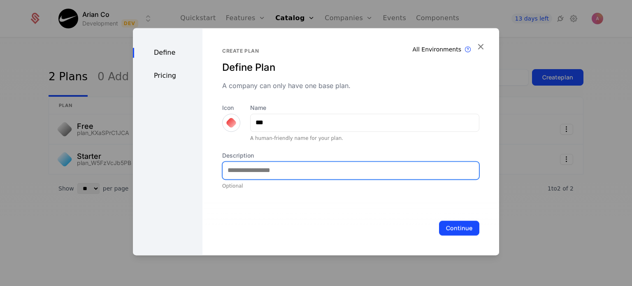
click at [282, 170] on input "Description" at bounding box center [351, 170] width 256 height 17
type input "**********"
click at [439, 221] on button "Continue" at bounding box center [459, 228] width 40 height 15
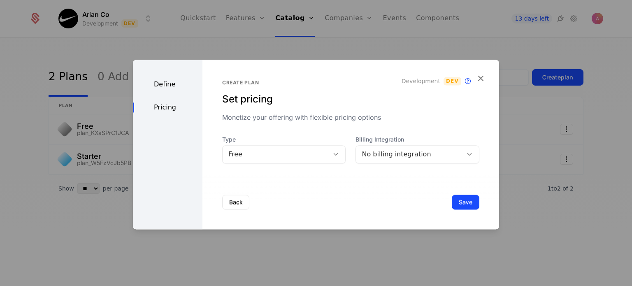
click at [281, 153] on div "Free" at bounding box center [275, 154] width 95 height 10
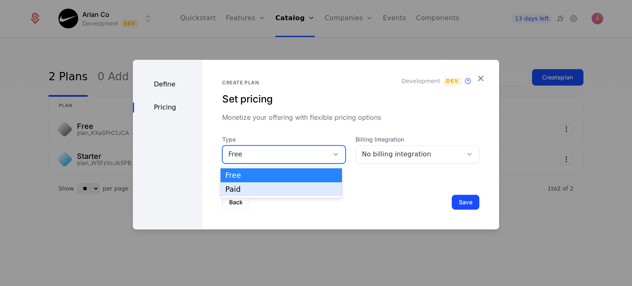
click at [266, 189] on div "Paid" at bounding box center [280, 189] width 111 height 7
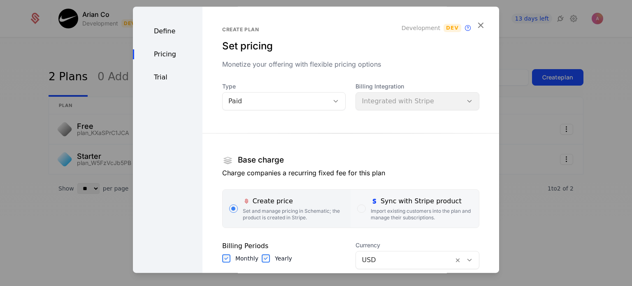
click at [357, 205] on div "button" at bounding box center [361, 208] width 8 height 8
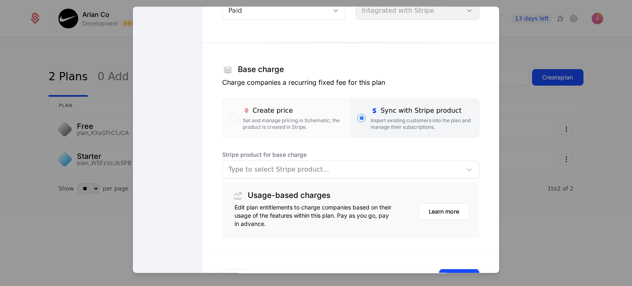
scroll to position [101, 0]
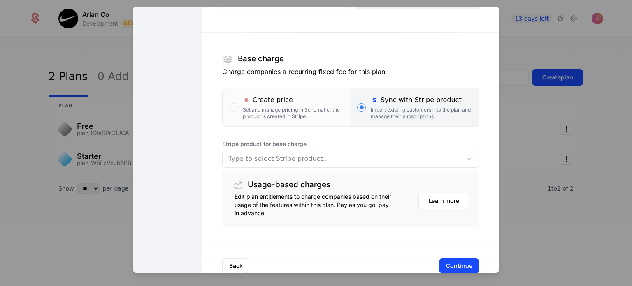
click at [314, 159] on div at bounding box center [342, 159] width 228 height 12
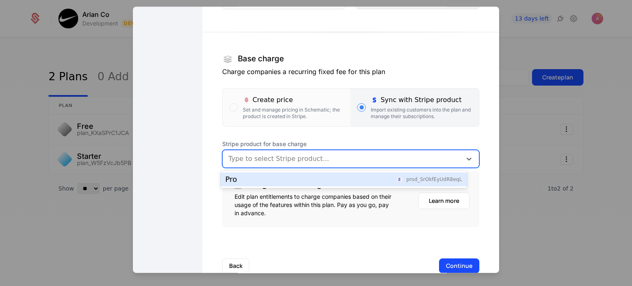
click at [298, 181] on div "Pro prod_SrOkfEyUdR8eqL" at bounding box center [343, 179] width 237 height 7
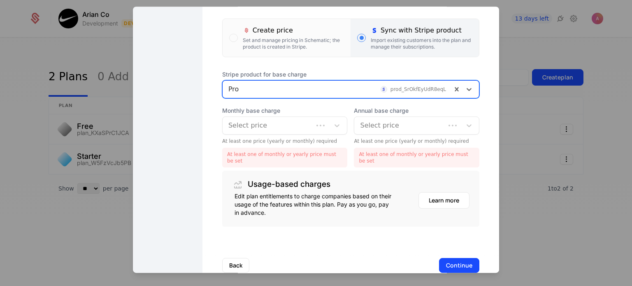
scroll to position [171, 0]
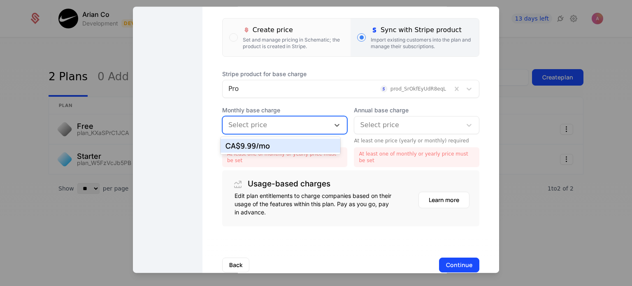
click at [279, 123] on div at bounding box center [276, 125] width 96 height 12
click at [274, 148] on div "CA$9.99 /mo" at bounding box center [280, 145] width 110 height 7
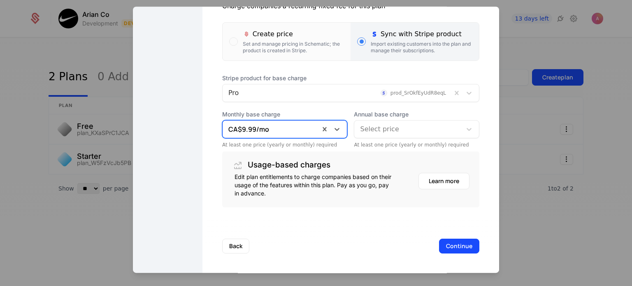
click at [365, 133] on div at bounding box center [408, 129] width 96 height 12
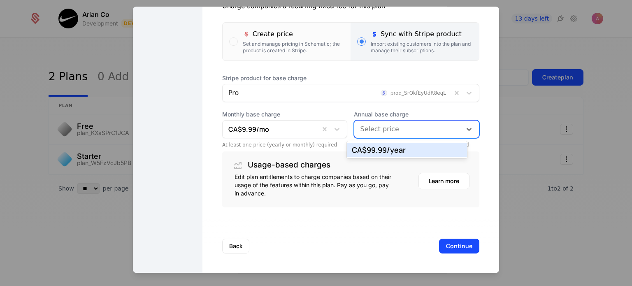
click at [378, 153] on div "CA$99.99 /year" at bounding box center [407, 149] width 110 height 7
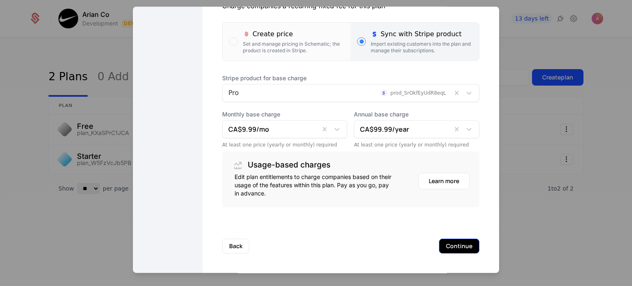
click at [447, 246] on button "Continue" at bounding box center [459, 246] width 40 height 15
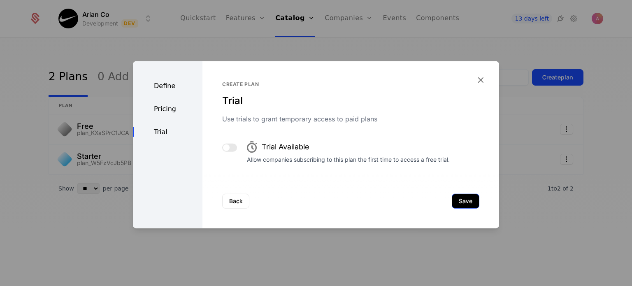
click at [456, 204] on button "Save" at bounding box center [466, 200] width 28 height 15
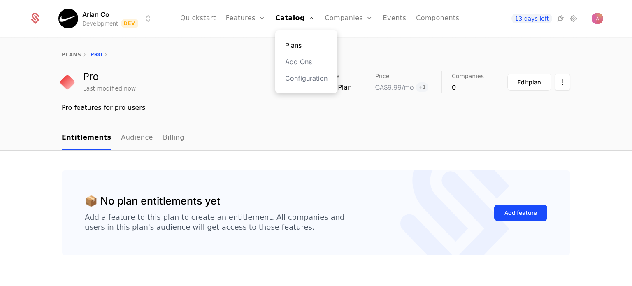
click at [294, 45] on link "Plans" at bounding box center [306, 45] width 42 height 10
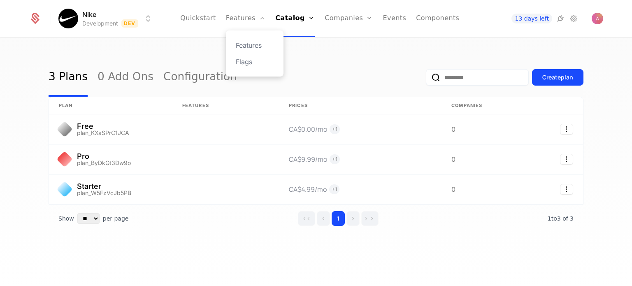
click at [255, 33] on div "Features Flags" at bounding box center [255, 53] width 58 height 46
click at [254, 46] on link "Features" at bounding box center [255, 45] width 38 height 10
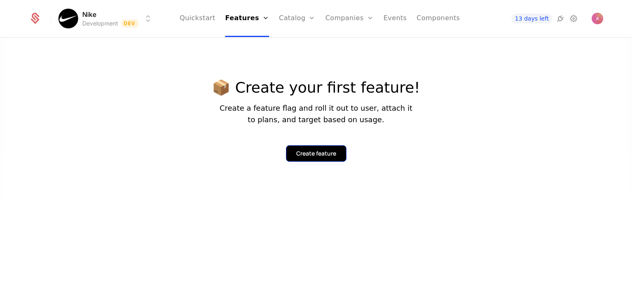
click at [306, 152] on div "Create feature" at bounding box center [316, 153] width 40 height 8
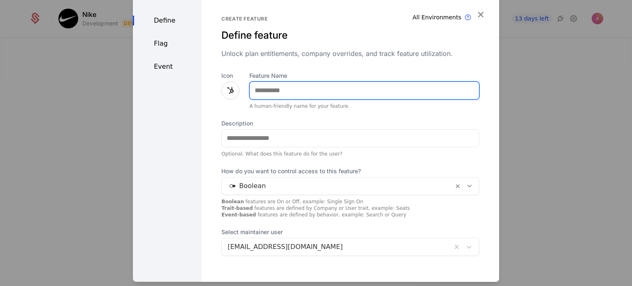
click at [268, 95] on input "Feature Name" at bounding box center [364, 89] width 229 height 17
type input "*****"
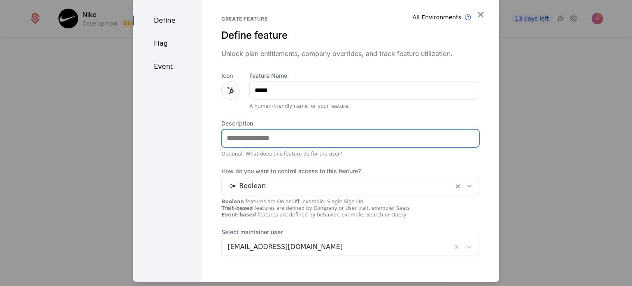
click at [270, 141] on input "Description" at bounding box center [350, 137] width 257 height 17
type input "**********"
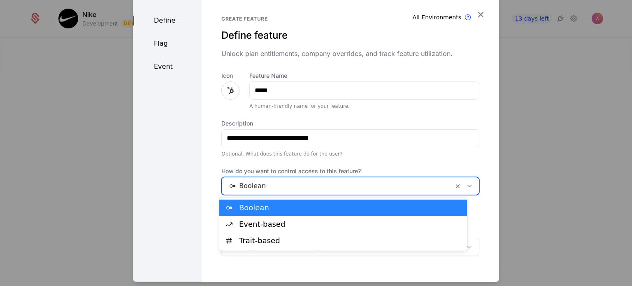
click at [252, 184] on div at bounding box center [338, 186] width 220 height 12
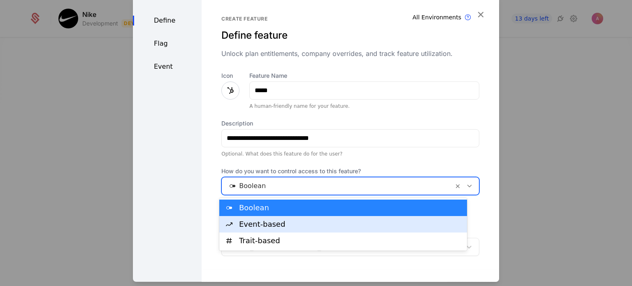
click at [262, 226] on div "Event-based" at bounding box center [350, 224] width 223 height 7
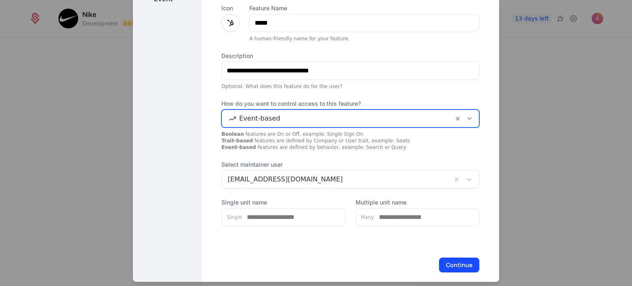
scroll to position [75, 0]
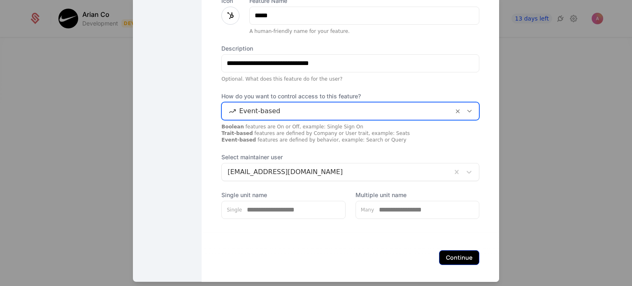
click at [443, 257] on button "Continue" at bounding box center [459, 257] width 40 height 15
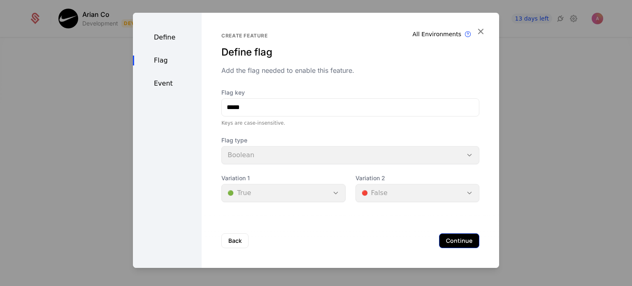
scroll to position [0, 0]
click at [449, 233] on div "Back Continue" at bounding box center [350, 241] width 297 height 54
click at [447, 241] on button "Continue" at bounding box center [459, 240] width 40 height 15
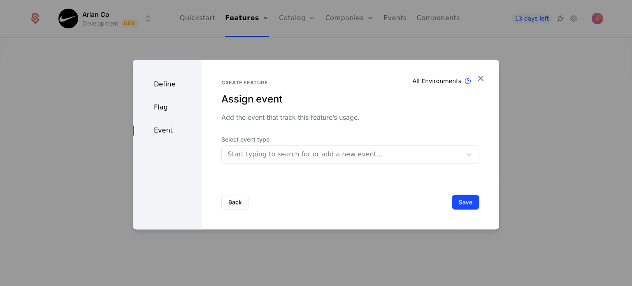
click at [278, 151] on div at bounding box center [342, 155] width 228 height 12
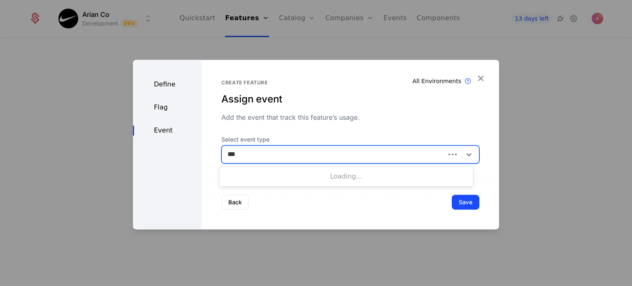
type input "****"
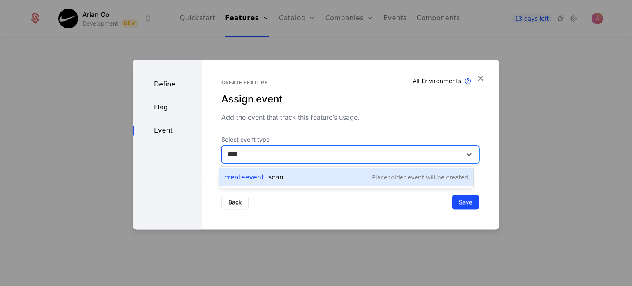
click at [289, 180] on div "Create Event : scan Placeholder Event will be created" at bounding box center [346, 178] width 244 height 12
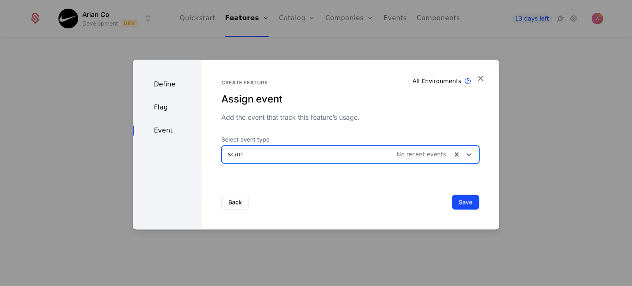
click at [456, 211] on div "Back Save" at bounding box center [350, 202] width 297 height 54
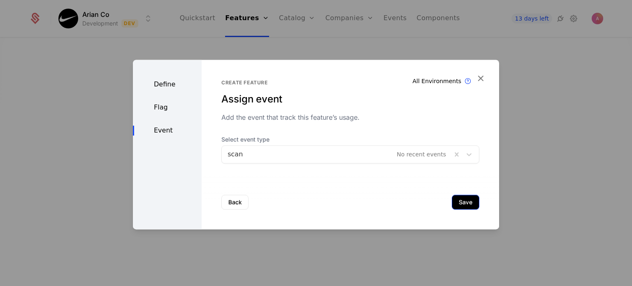
click at [459, 204] on button "Save" at bounding box center [466, 202] width 28 height 15
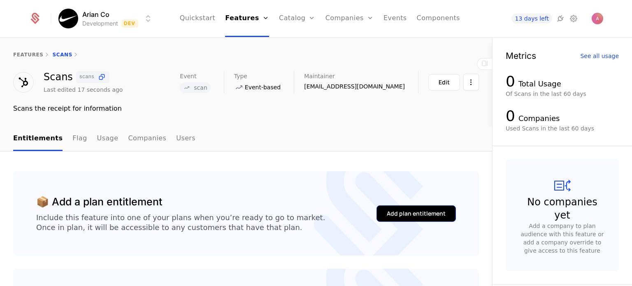
click at [425, 210] on div "Add plan entitlement" at bounding box center [416, 213] width 59 height 8
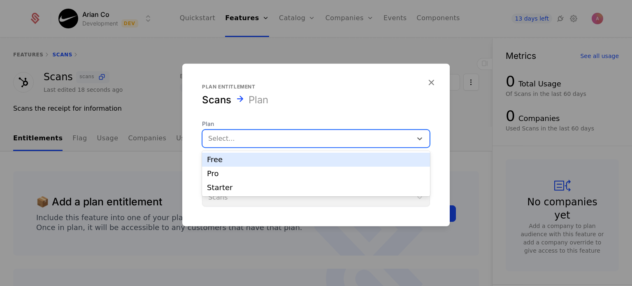
click at [305, 138] on div at bounding box center [307, 138] width 198 height 12
click at [286, 161] on div "Free" at bounding box center [316, 159] width 218 height 7
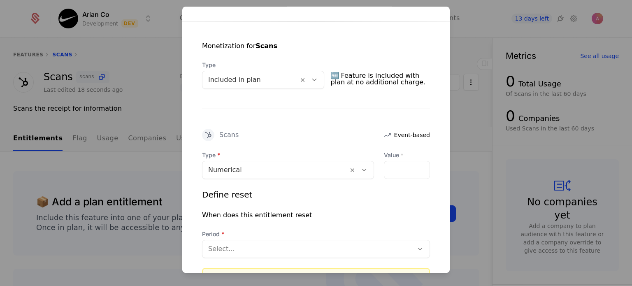
scroll to position [148, 0]
click at [385, 163] on input "Value *" at bounding box center [406, 169] width 45 height 17
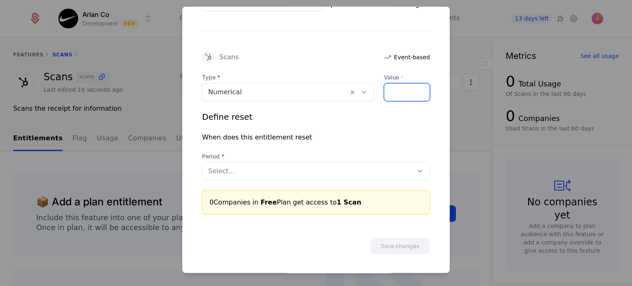
type input "*"
click at [372, 165] on div at bounding box center [307, 171] width 199 height 12
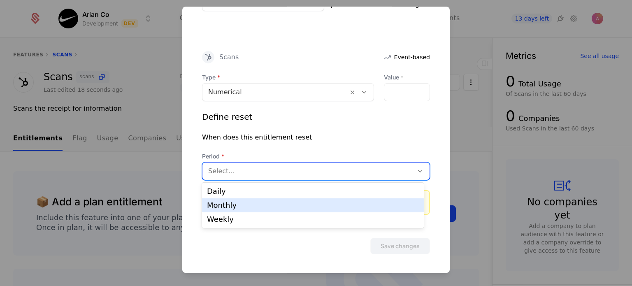
click at [315, 201] on div "Monthly" at bounding box center [313, 205] width 222 height 14
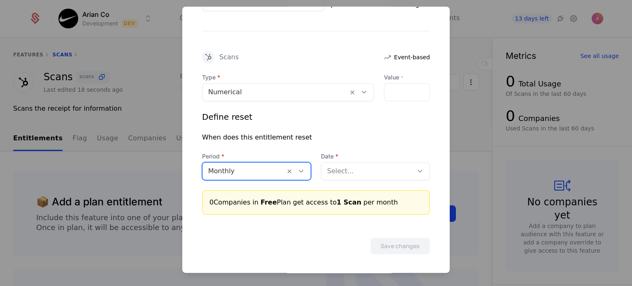
click at [351, 177] on div "Select..." at bounding box center [367, 171] width 92 height 15
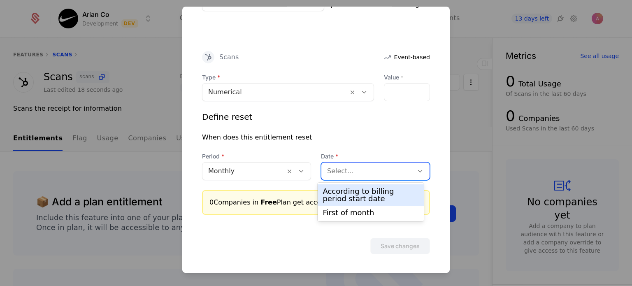
click at [357, 198] on div "According to billing period start date" at bounding box center [371, 195] width 96 height 15
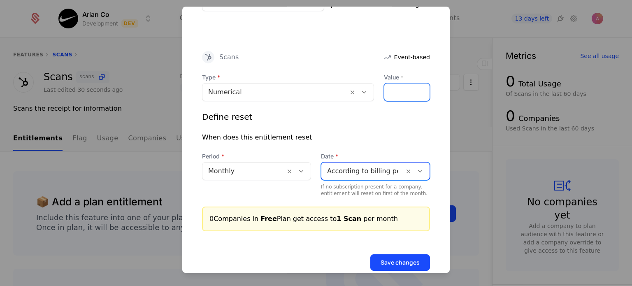
click at [400, 94] on input "*" at bounding box center [406, 92] width 45 height 17
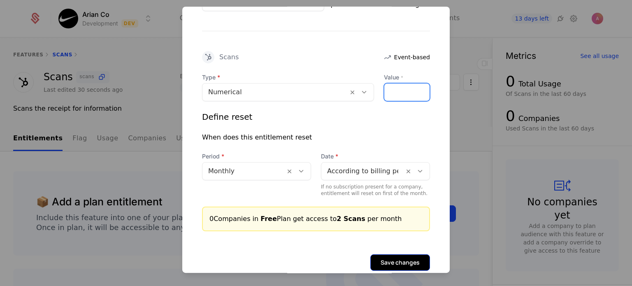
type input "*"
click at [389, 259] on button "Save changes" at bounding box center [400, 262] width 60 height 16
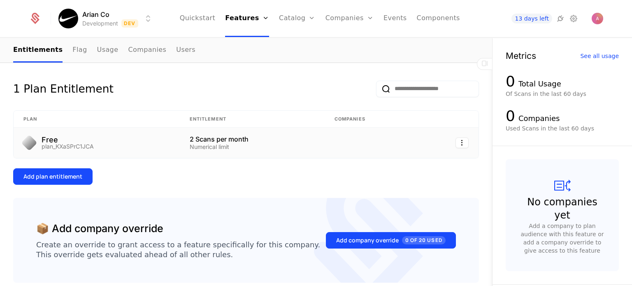
scroll to position [107, 0]
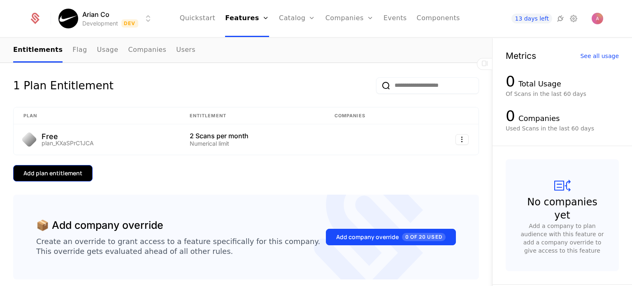
click at [66, 177] on button "Add plan entitlement" at bounding box center [52, 173] width 79 height 16
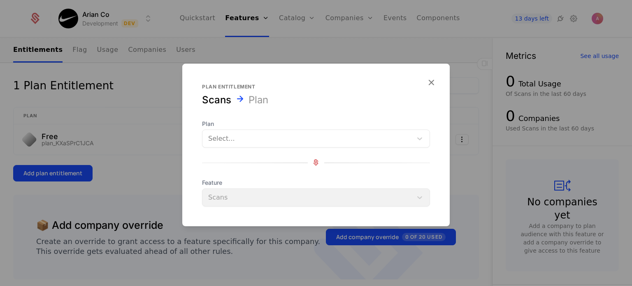
click at [267, 130] on div "Select..." at bounding box center [316, 138] width 228 height 18
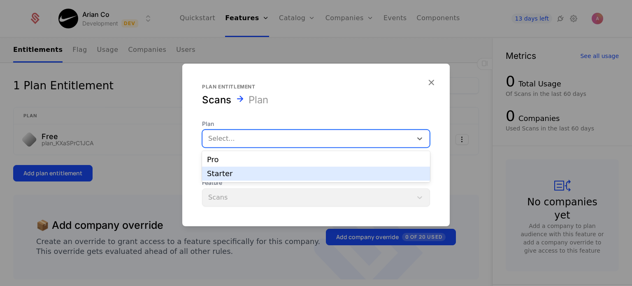
click at [239, 175] on div "Starter" at bounding box center [316, 173] width 218 height 7
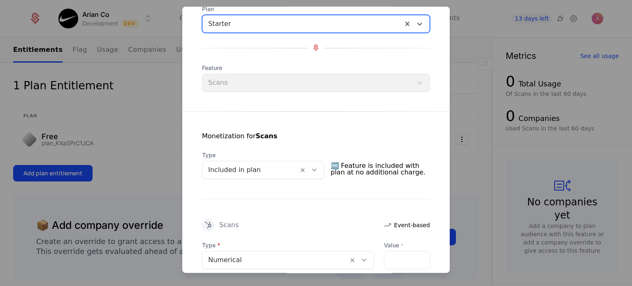
scroll to position [58, 0]
click at [390, 256] on input "Value *" at bounding box center [406, 259] width 45 height 17
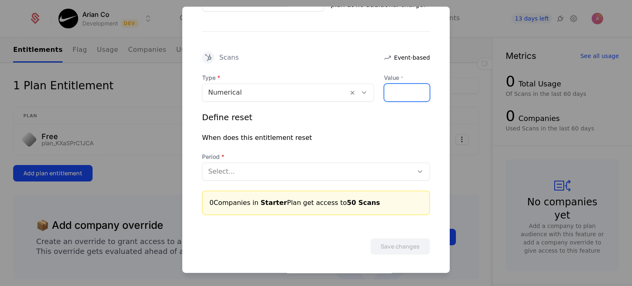
scroll to position [225, 0]
type input "**"
click at [339, 175] on div at bounding box center [307, 171] width 199 height 12
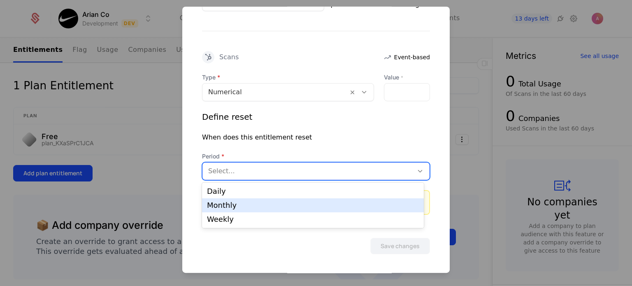
click at [285, 210] on div "Monthly" at bounding box center [313, 205] width 222 height 14
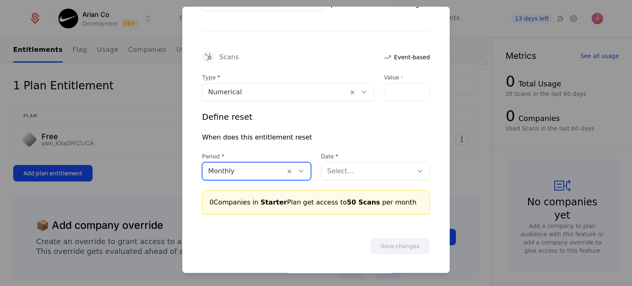
click at [373, 170] on div at bounding box center [367, 171] width 80 height 12
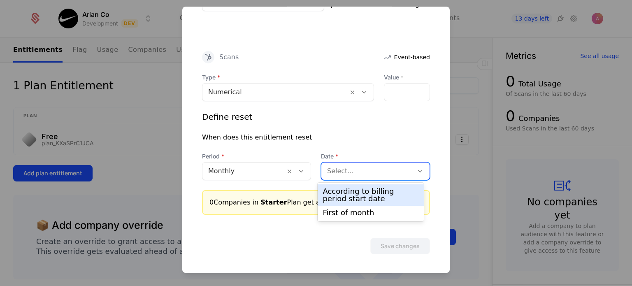
click at [367, 193] on div "According to billing period start date" at bounding box center [371, 195] width 96 height 15
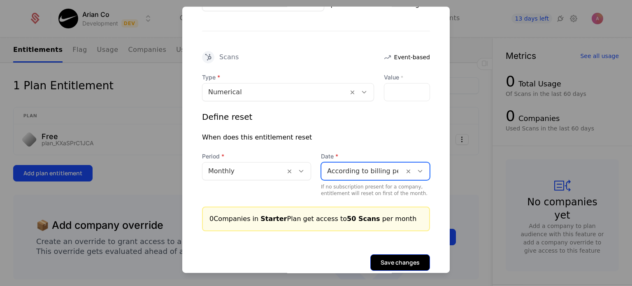
click at [384, 254] on button "Save changes" at bounding box center [400, 262] width 60 height 16
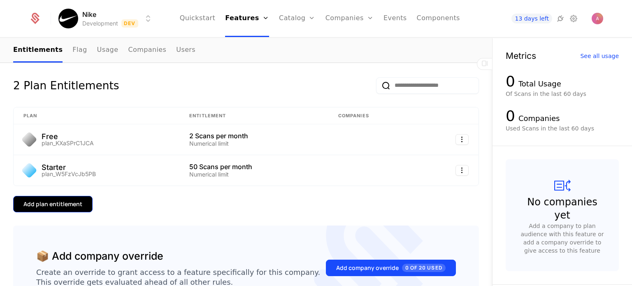
click at [66, 209] on button "Add plan entitlement" at bounding box center [52, 204] width 79 height 16
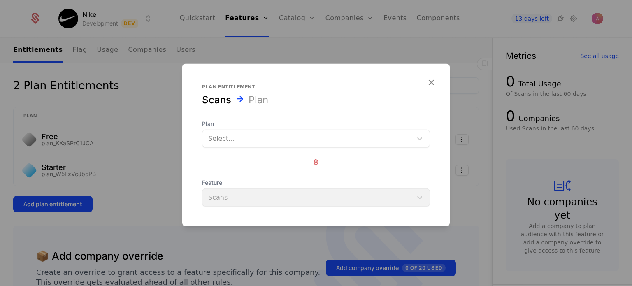
click at [236, 141] on div at bounding box center [307, 138] width 198 height 12
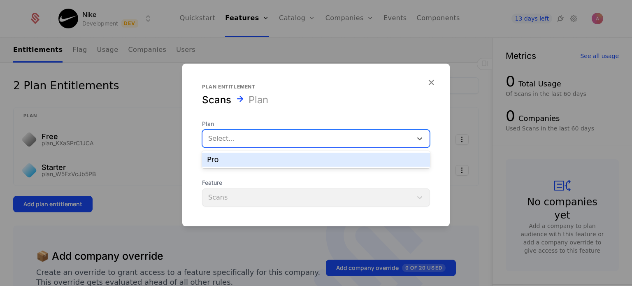
click at [236, 160] on div "Pro" at bounding box center [316, 159] width 218 height 7
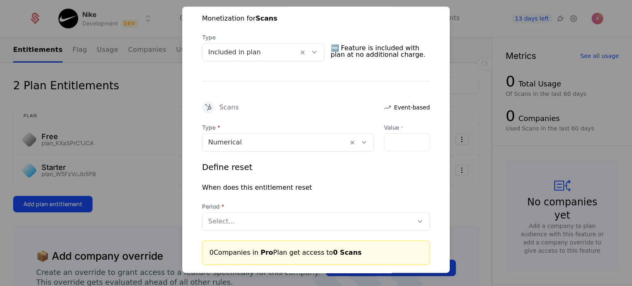
scroll to position [176, 0]
click at [388, 138] on input "Value *" at bounding box center [406, 141] width 45 height 17
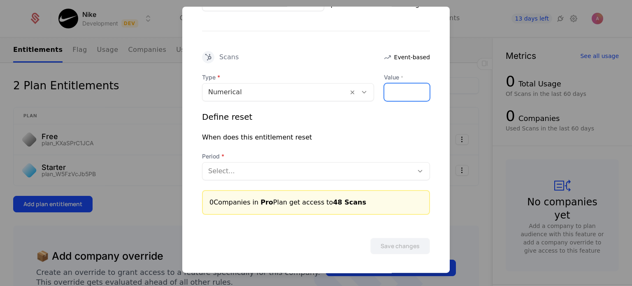
type input "*"
type input "***"
click at [253, 172] on div at bounding box center [307, 171] width 199 height 12
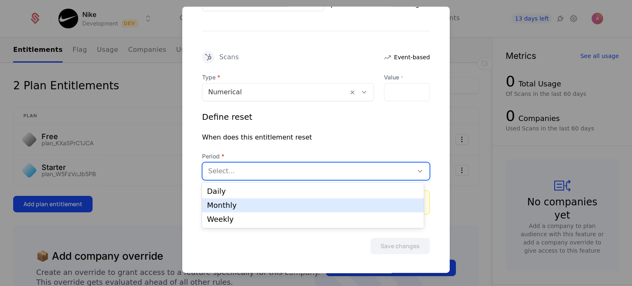
click at [239, 207] on div "Monthly" at bounding box center [313, 205] width 212 height 7
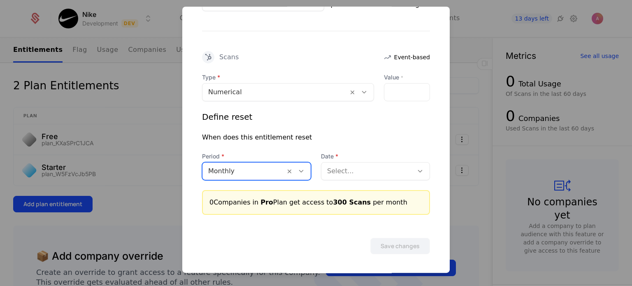
click at [376, 176] on div "Select..." at bounding box center [367, 171] width 92 height 15
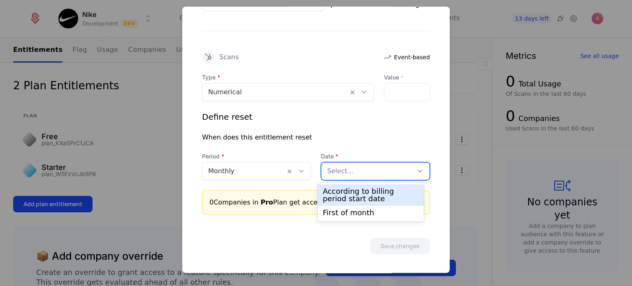
click at [362, 188] on div "According to billing period start date" at bounding box center [371, 195] width 96 height 15
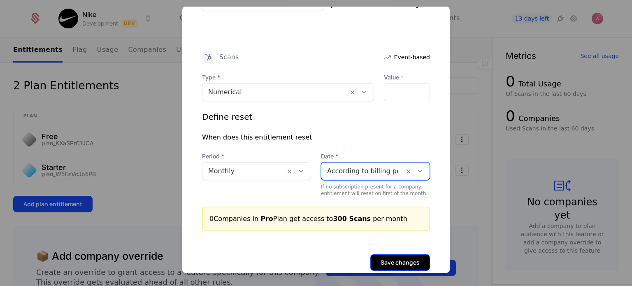
click at [379, 259] on button "Save changes" at bounding box center [400, 262] width 60 height 16
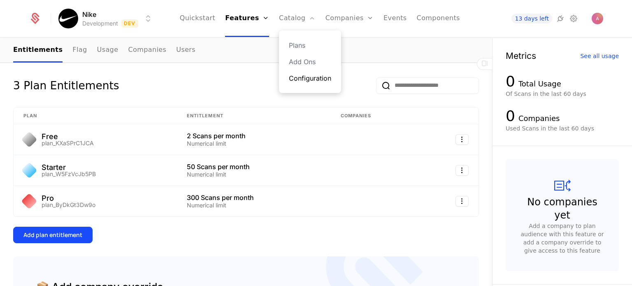
click at [295, 76] on link "Configuration" at bounding box center [310, 78] width 42 height 10
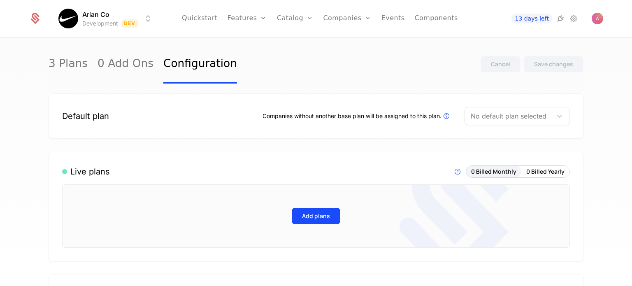
click at [477, 108] on div "No default plan selected" at bounding box center [516, 116] width 105 height 18
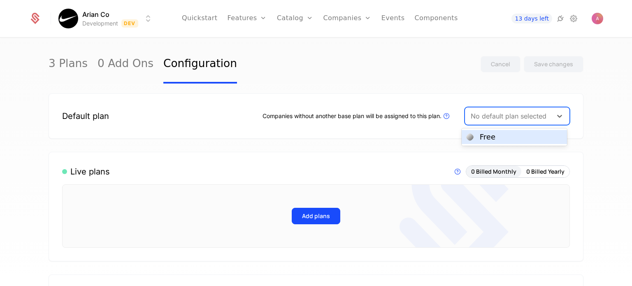
click at [483, 136] on div "Free" at bounding box center [488, 136] width 16 height 7
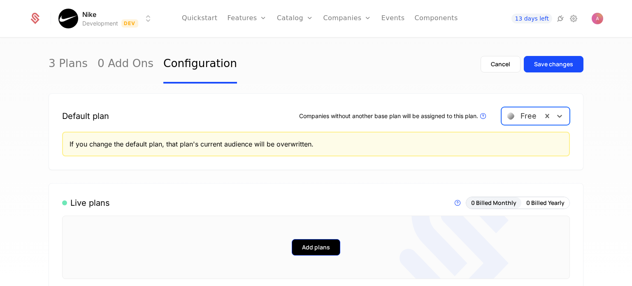
click at [316, 245] on button "Add plans" at bounding box center [316, 247] width 49 height 16
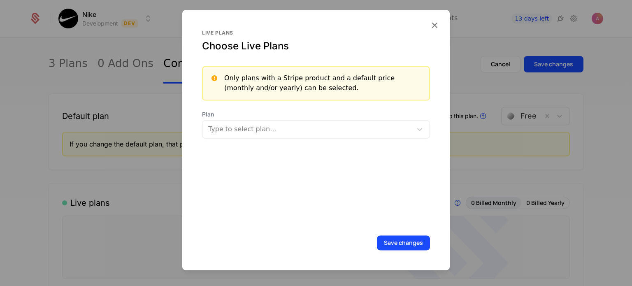
click at [295, 147] on div "Live plans Choose Live Plans Only plans with a Stripe product and a default pri…" at bounding box center [316, 128] width 228 height 196
click at [297, 123] on div at bounding box center [308, 129] width 198 height 12
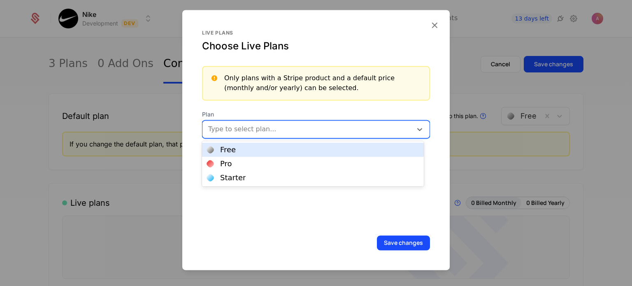
click at [253, 154] on div "Free" at bounding box center [313, 150] width 222 height 14
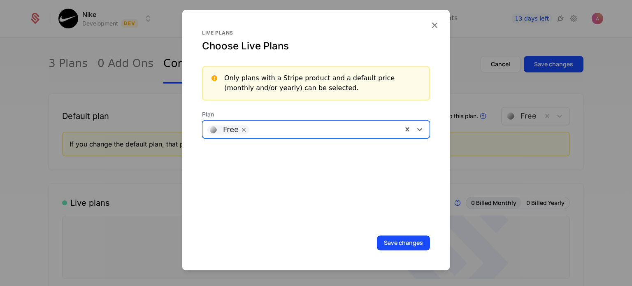
click at [265, 134] on div "Free" at bounding box center [302, 129] width 200 height 16
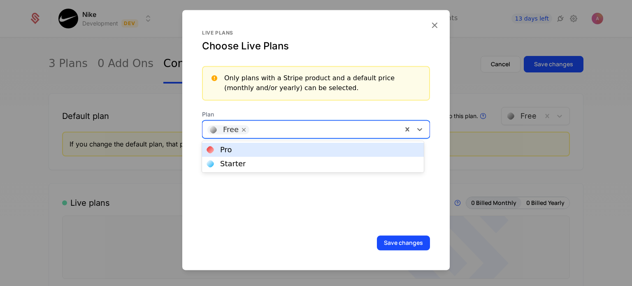
click at [260, 153] on div "Pro" at bounding box center [313, 149] width 212 height 7
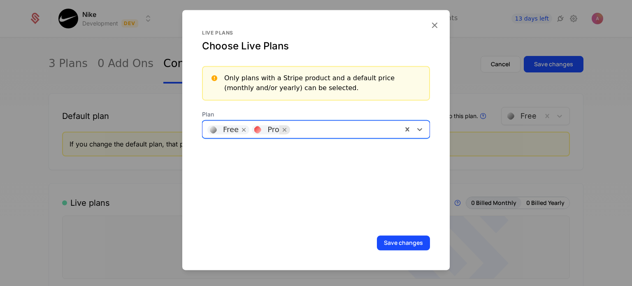
click at [281, 130] on icon "Remove [object Object]" at bounding box center [284, 129] width 7 height 7
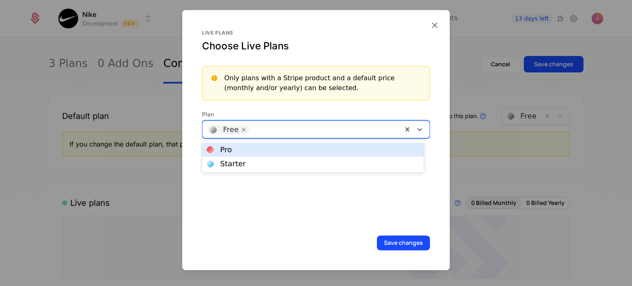
click at [281, 130] on div at bounding box center [325, 129] width 144 height 12
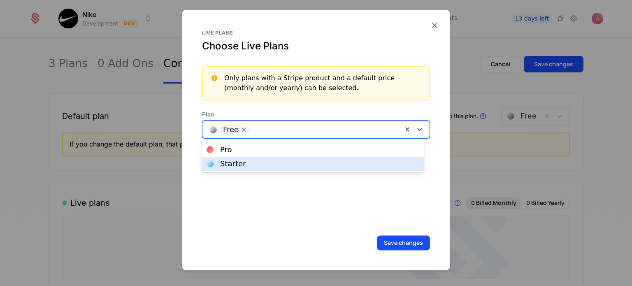
click at [263, 164] on div "Starter" at bounding box center [313, 163] width 212 height 7
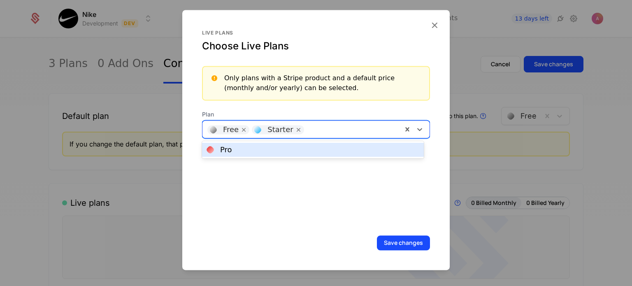
click at [318, 132] on div at bounding box center [352, 129] width 89 height 12
click at [291, 148] on div "Pro" at bounding box center [313, 149] width 212 height 7
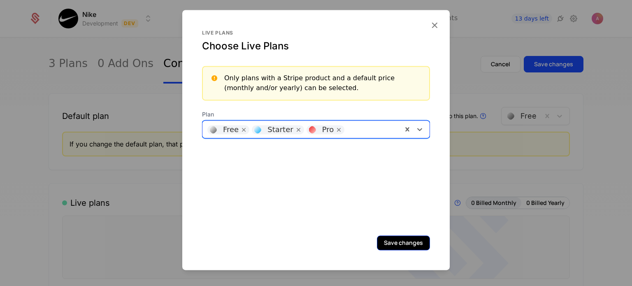
click at [398, 242] on button "Save changes" at bounding box center [403, 242] width 53 height 15
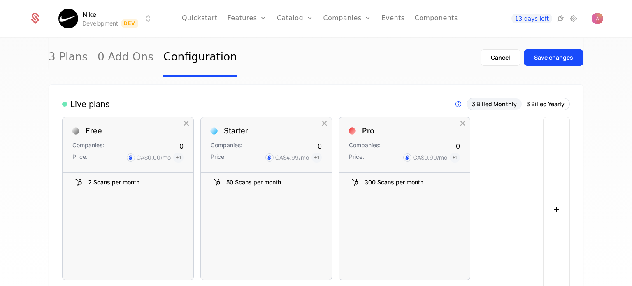
scroll to position [114, 0]
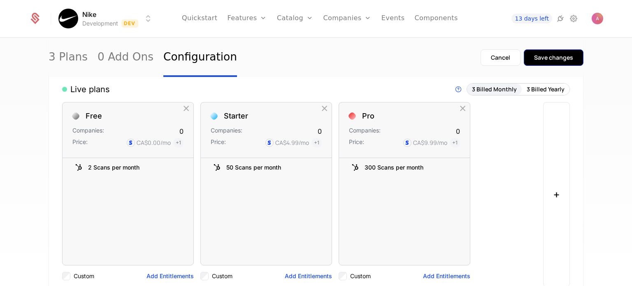
click at [550, 53] on button "Save changes" at bounding box center [554, 57] width 60 height 16
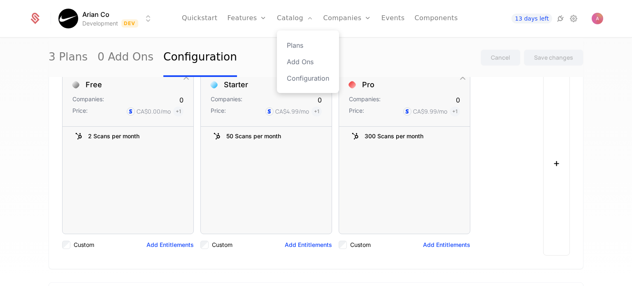
scroll to position [36, 0]
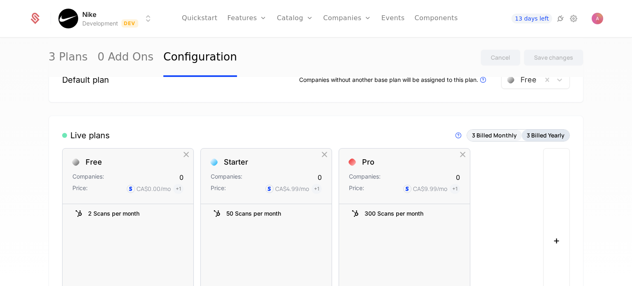
click at [535, 132] on button "3 Billed Yearly" at bounding box center [546, 136] width 48 height 12
click at [550, 136] on button "3 Billed Yearly" at bounding box center [546, 136] width 48 height 12
click at [505, 137] on button "3 Billed Monthly" at bounding box center [494, 136] width 55 height 12
click at [298, 43] on link "Plans" at bounding box center [308, 45] width 42 height 10
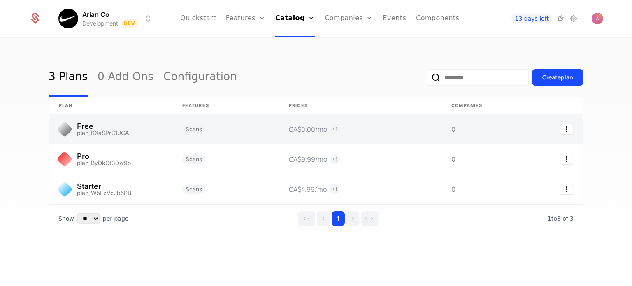
click at [214, 135] on link at bounding box center [225, 129] width 107 height 30
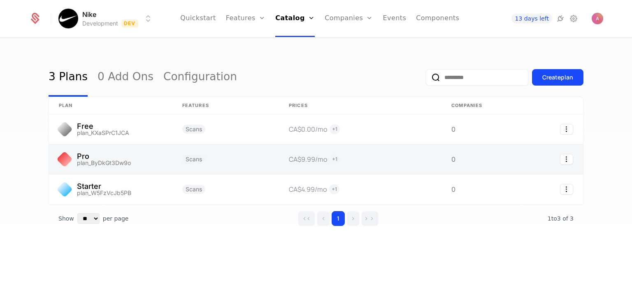
click at [105, 157] on link at bounding box center [110, 159] width 123 height 30
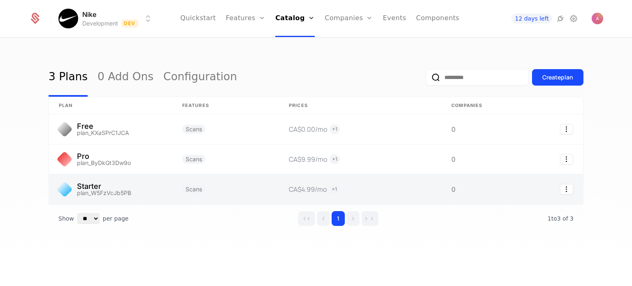
drag, startPoint x: 114, startPoint y: 187, endPoint x: 98, endPoint y: 187, distance: 16.0
click at [98, 187] on link at bounding box center [110, 189] width 123 height 30
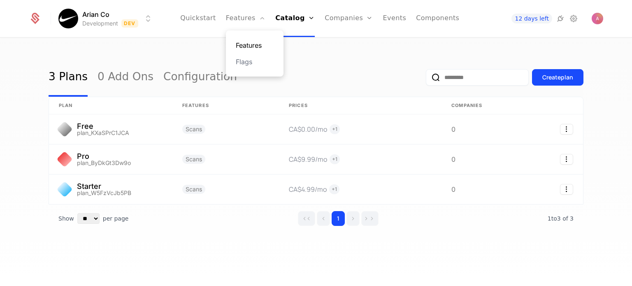
click at [257, 46] on link "Features" at bounding box center [255, 45] width 38 height 10
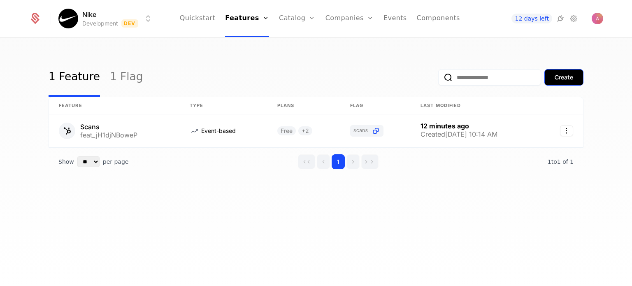
click at [546, 80] on button "Create" at bounding box center [563, 77] width 39 height 16
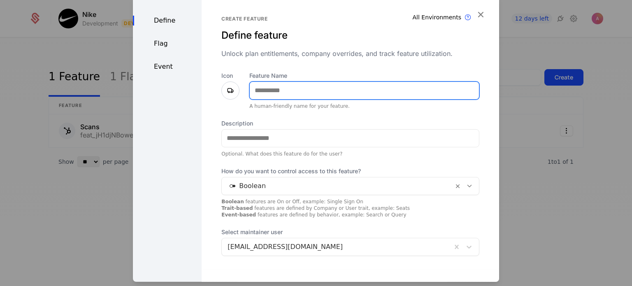
click at [349, 94] on input "Feature Name" at bounding box center [364, 89] width 229 height 17
type input "**********"
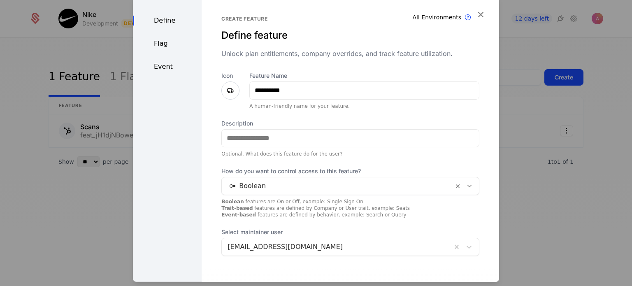
click at [295, 147] on div "Description Optional. What does this feature do for the user?" at bounding box center [350, 138] width 258 height 38
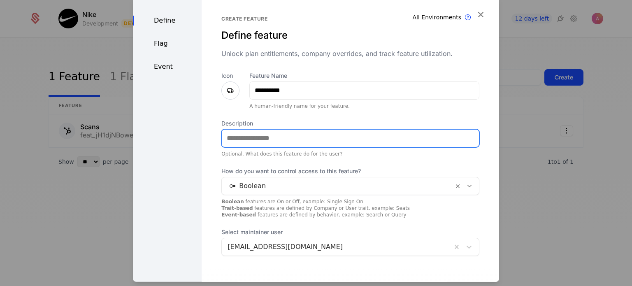
click at [290, 141] on input "Description" at bounding box center [350, 137] width 257 height 17
type input "**********"
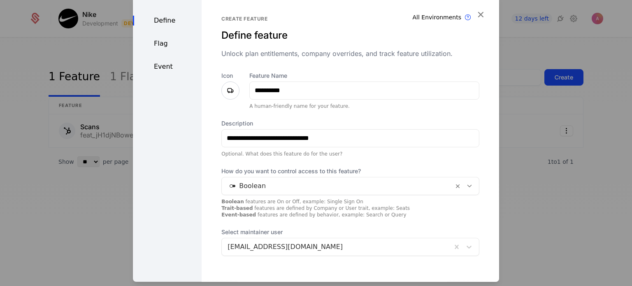
click at [274, 191] on div "Boolean" at bounding box center [338, 185] width 232 height 15
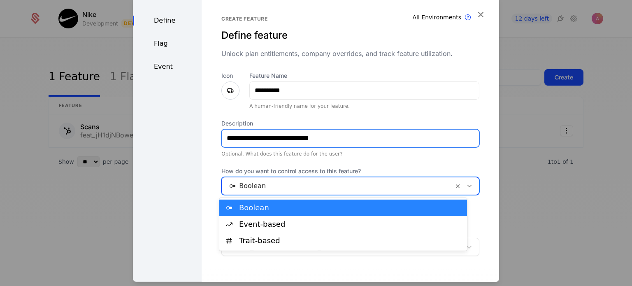
click at [370, 133] on input "**********" at bounding box center [350, 137] width 257 height 17
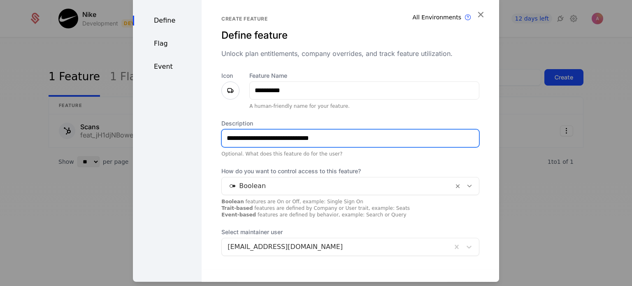
scroll to position [39, 0]
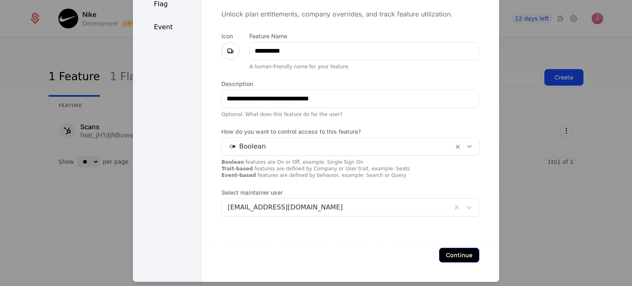
click at [446, 258] on button "Continue" at bounding box center [459, 254] width 40 height 15
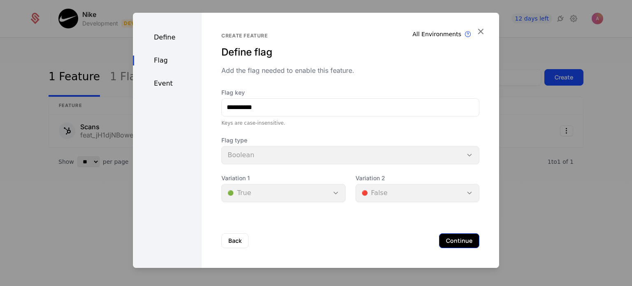
scroll to position [0, 0]
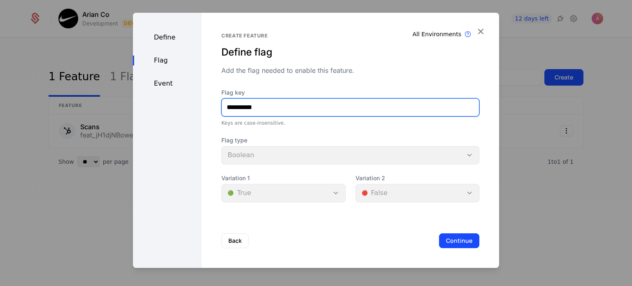
click at [229, 109] on input "**********" at bounding box center [350, 107] width 257 height 17
type input "*******"
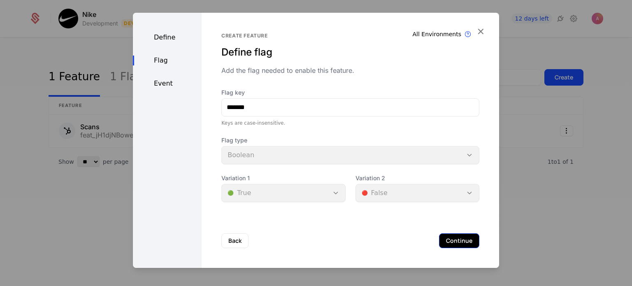
click at [450, 240] on button "Continue" at bounding box center [459, 240] width 40 height 15
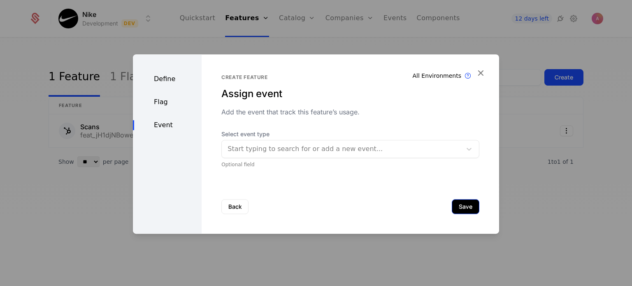
click at [466, 208] on button "Save" at bounding box center [466, 206] width 28 height 15
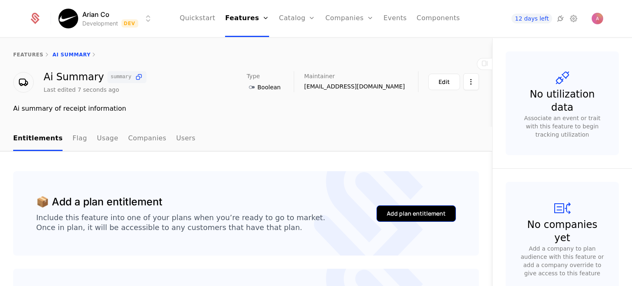
click at [393, 214] on div "Add plan entitlement" at bounding box center [416, 213] width 59 height 8
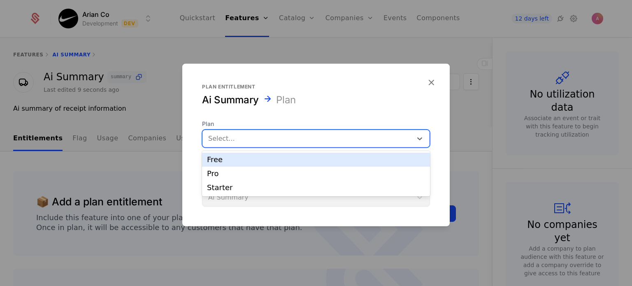
click at [317, 142] on div at bounding box center [307, 138] width 198 height 12
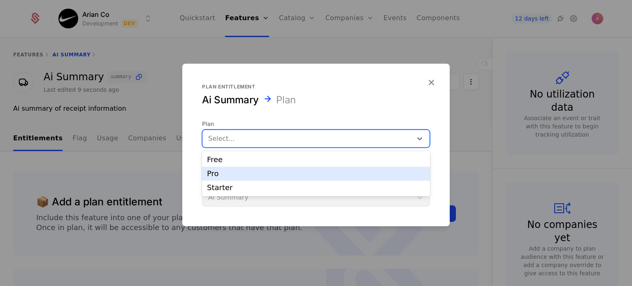
click at [283, 170] on div "Pro" at bounding box center [316, 173] width 218 height 7
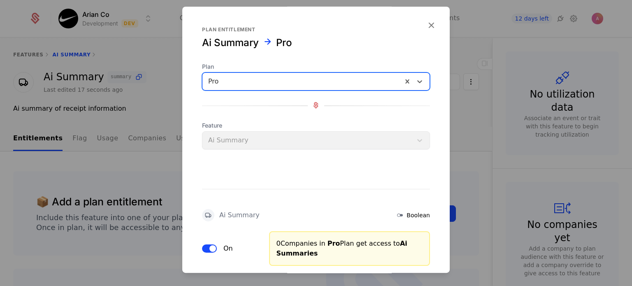
scroll to position [51, 0]
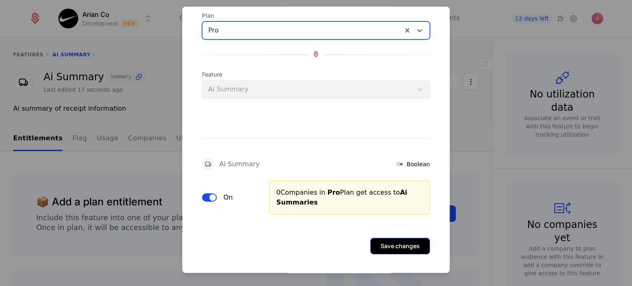
click at [414, 243] on button "Save changes" at bounding box center [400, 246] width 60 height 16
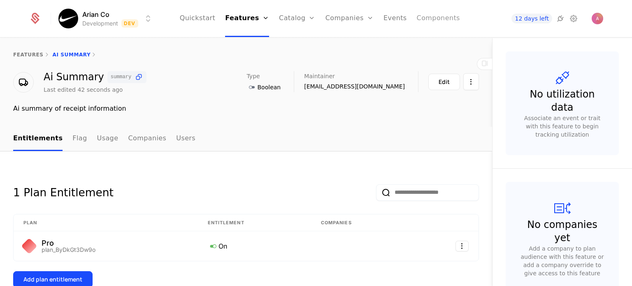
click at [432, 18] on link "Components" at bounding box center [438, 18] width 43 height 37
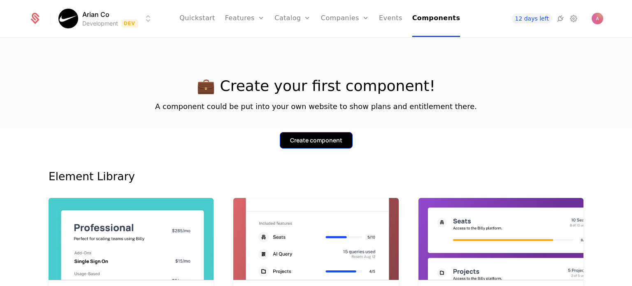
click at [313, 143] on div "Create component" at bounding box center [316, 140] width 52 height 8
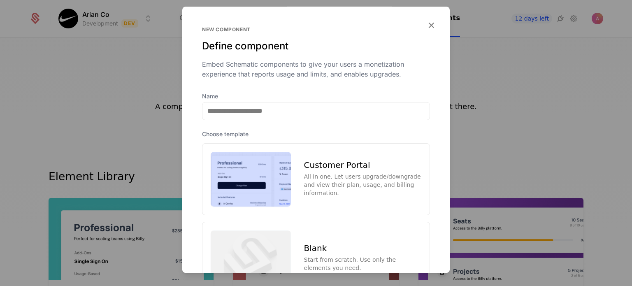
click at [230, 121] on div "Name Choose template Customer Portal All in one. Let users upgrade/downgrade an…" at bounding box center [315, 193] width 267 height 202
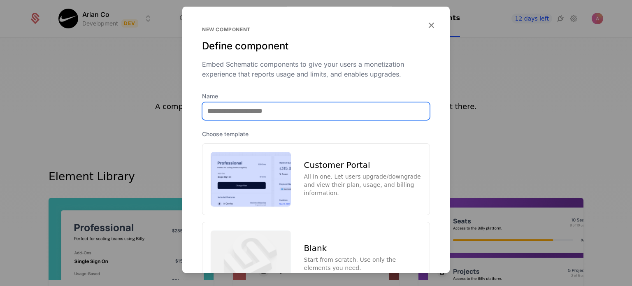
click at [229, 116] on input "Name" at bounding box center [315, 110] width 227 height 17
type input "**********"
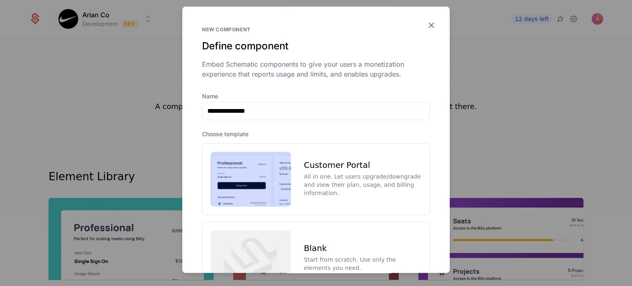
click at [316, 167] on div "Customer Portal" at bounding box center [362, 165] width 117 height 8
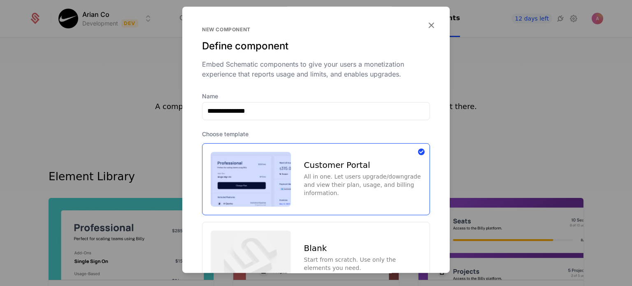
scroll to position [74, 0]
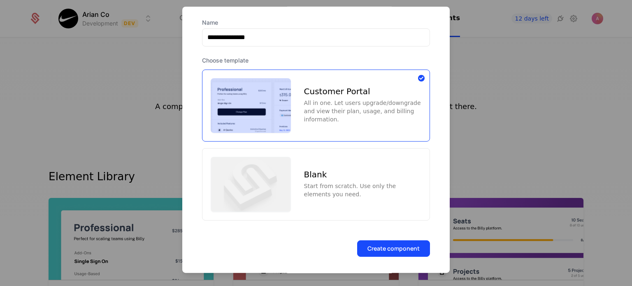
click at [384, 255] on div "Create component" at bounding box center [315, 258] width 267 height 36
click at [383, 241] on button "Create component" at bounding box center [393, 248] width 73 height 16
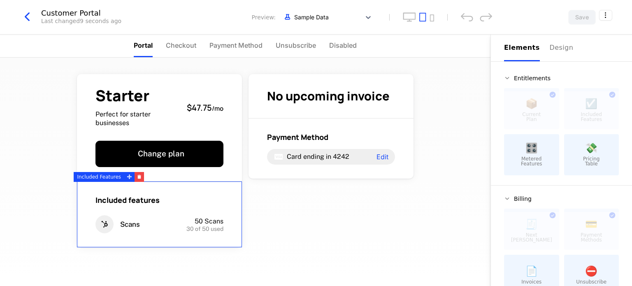
click at [103, 220] on icon at bounding box center [104, 224] width 18 height 18
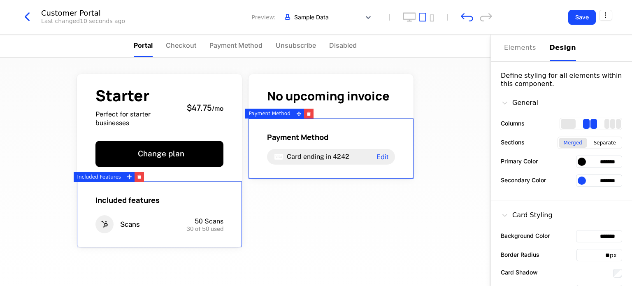
click at [553, 47] on div "Design" at bounding box center [563, 48] width 26 height 10
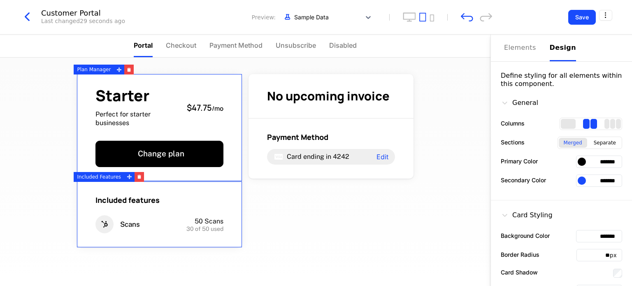
click at [128, 93] on span "Starter" at bounding box center [137, 95] width 85 height 15
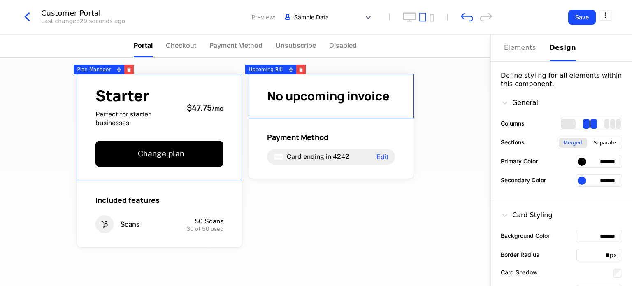
click at [550, 48] on div "Design" at bounding box center [563, 48] width 26 height 10
click at [528, 51] on div "Elements" at bounding box center [522, 48] width 36 height 10
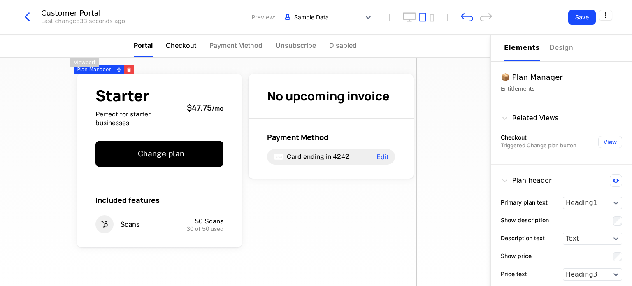
click at [185, 51] on li "Checkout" at bounding box center [181, 46] width 30 height 23
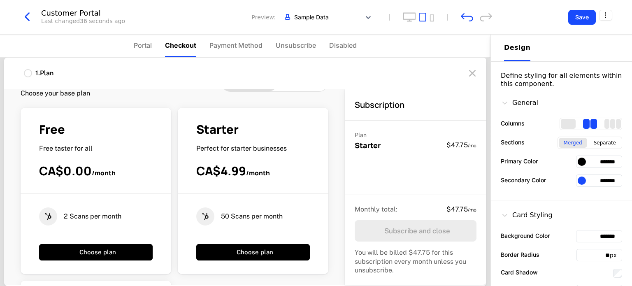
scroll to position [31, 0]
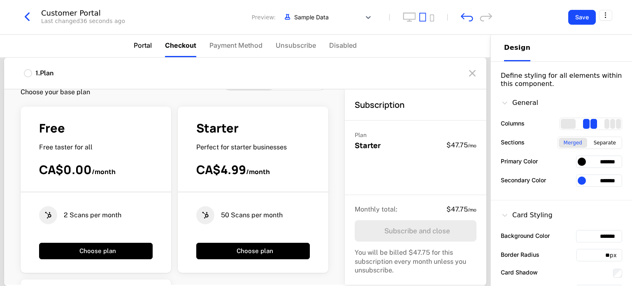
click at [144, 51] on li "Portal" at bounding box center [143, 46] width 18 height 23
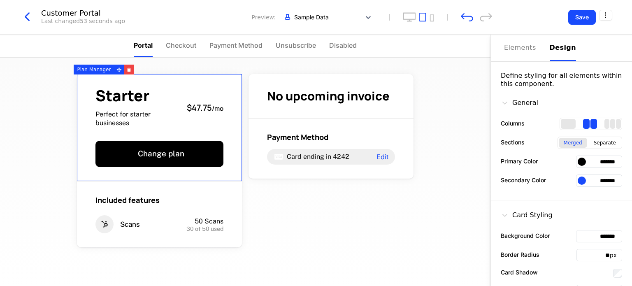
click at [104, 70] on div "Plan Manager" at bounding box center [94, 70] width 40 height 10
click at [116, 70] on icon at bounding box center [118, 69] width 5 height 5
click at [97, 69] on div "Plan Manager" at bounding box center [94, 70] width 40 height 10
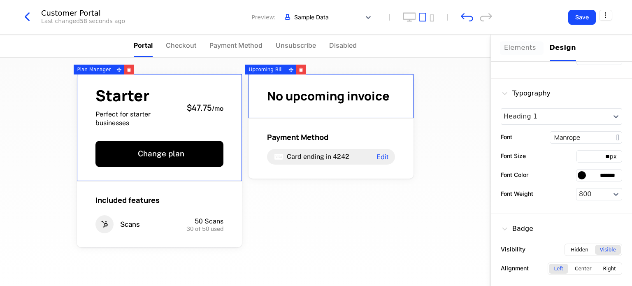
click at [513, 46] on div "Elements" at bounding box center [522, 48] width 36 height 10
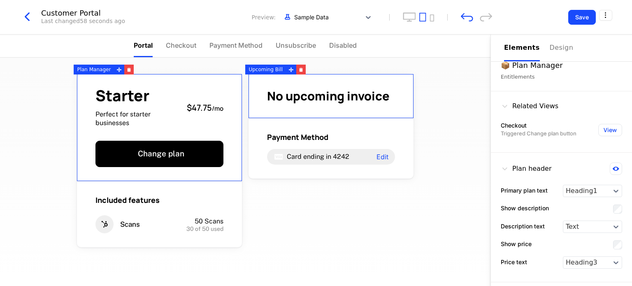
scroll to position [0, 0]
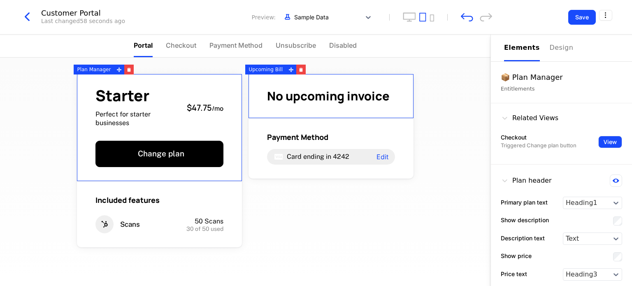
click at [602, 146] on button "View" at bounding box center [610, 142] width 24 height 12
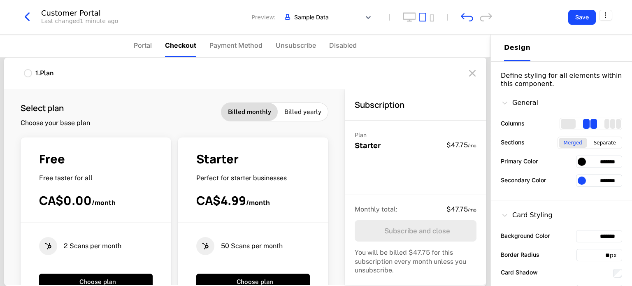
click at [152, 40] on ul "Portal Checkout Payment Method Unsubscribe Disabled" at bounding box center [245, 46] width 223 height 23
click at [151, 51] on li "Portal" at bounding box center [143, 46] width 18 height 23
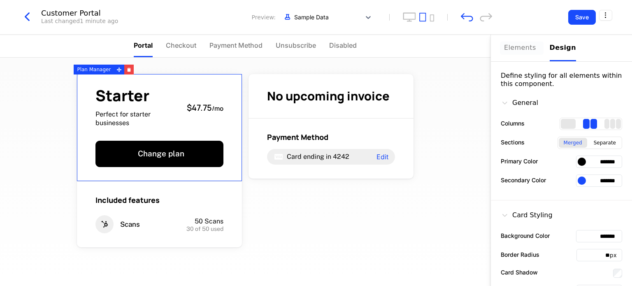
click at [522, 49] on div "Elements" at bounding box center [522, 48] width 36 height 10
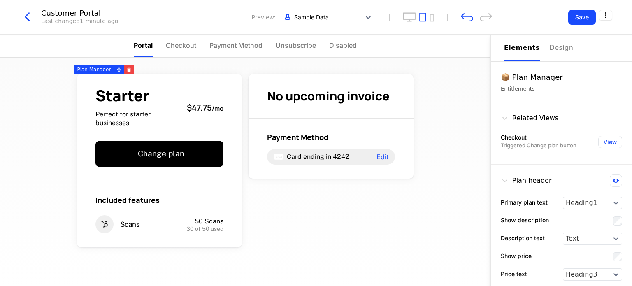
click at [529, 75] on div "📦 Plan Manager" at bounding box center [561, 78] width 121 height 12
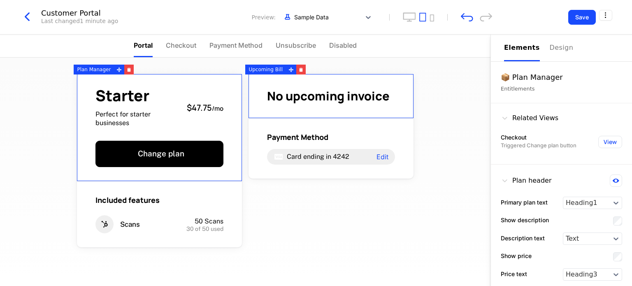
scroll to position [36, 0]
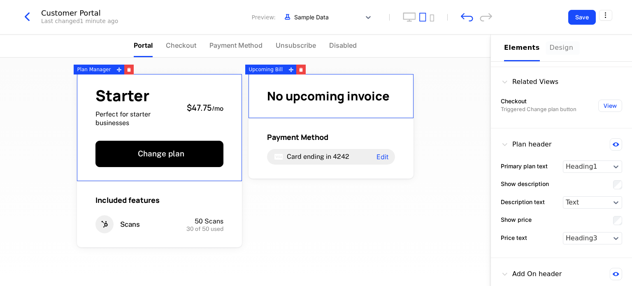
click at [555, 46] on div "Design" at bounding box center [563, 48] width 26 height 10
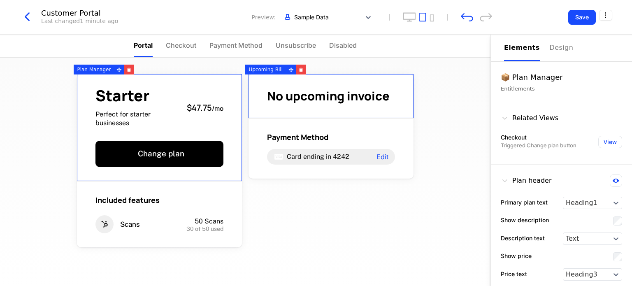
click at [518, 51] on div "Elements" at bounding box center [522, 48] width 36 height 10
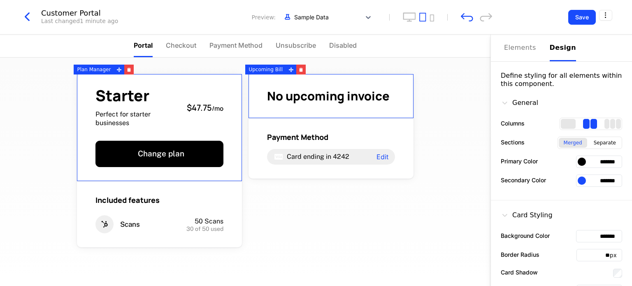
click at [541, 41] on div "Elements Design" at bounding box center [561, 48] width 115 height 27
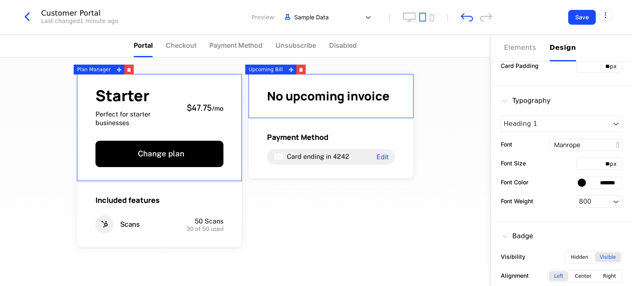
scroll to position [232, 0]
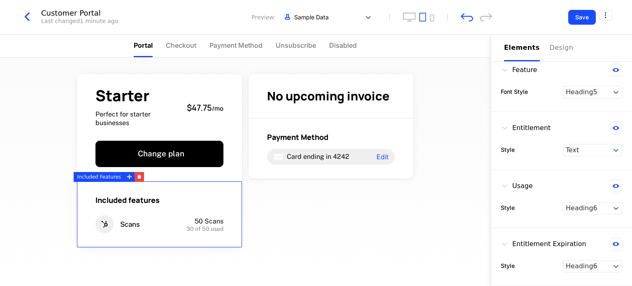
click at [209, 226] on span "30 of 50 used" at bounding box center [204, 229] width 37 height 6
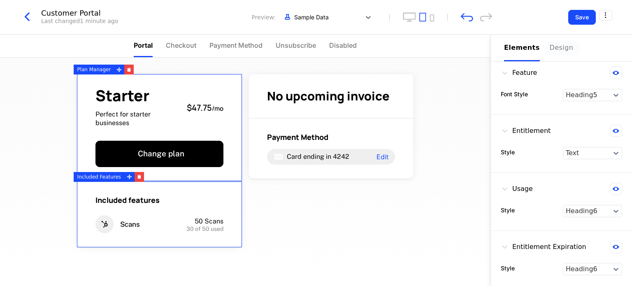
click at [553, 56] on button "Design" at bounding box center [563, 48] width 26 height 27
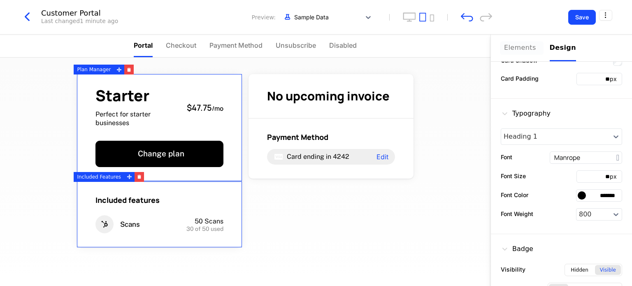
click at [513, 54] on button "Elements" at bounding box center [522, 48] width 36 height 27
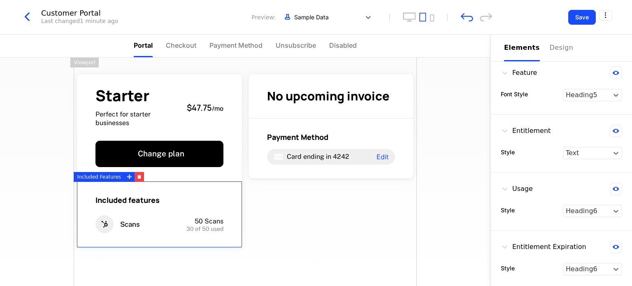
click at [389, 215] on div "Starter Perfect for starter businesses $47.75 / mo Change plan Included feature…" at bounding box center [245, 190] width 343 height 265
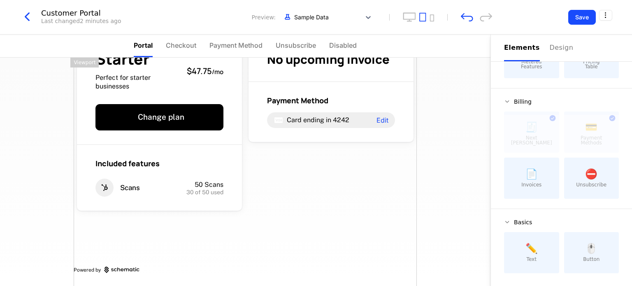
scroll to position [0, 0]
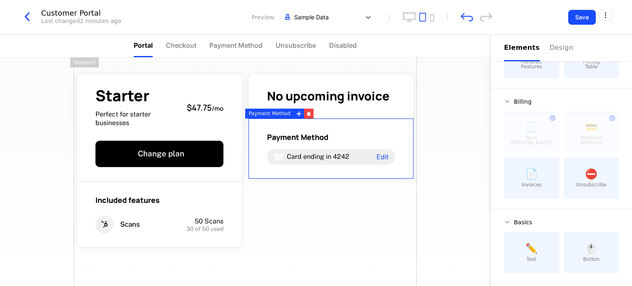
click at [598, 184] on span "Unsubscribe" at bounding box center [591, 184] width 30 height 5
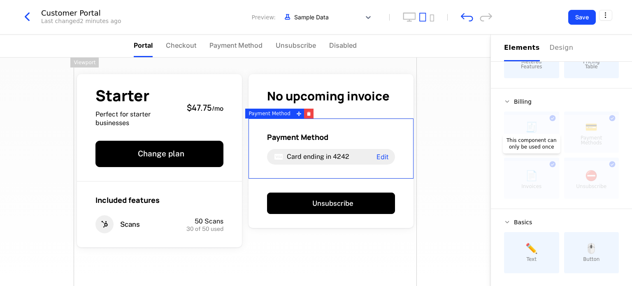
click at [531, 185] on div at bounding box center [531, 180] width 55 height 38
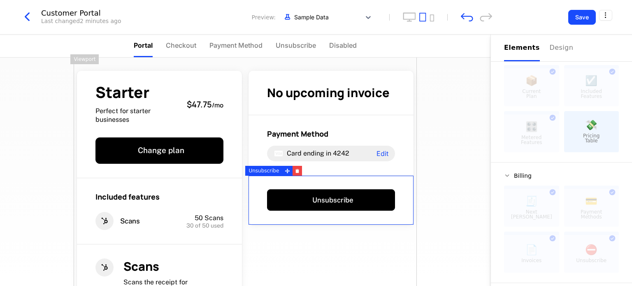
scroll to position [3, 0]
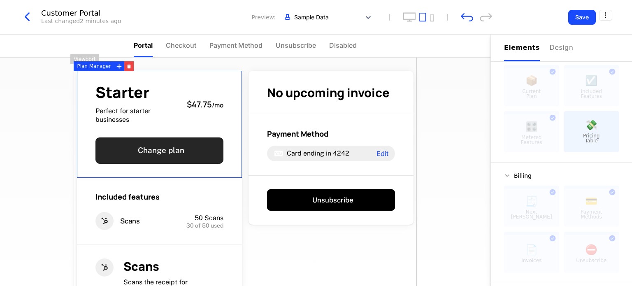
click at [162, 156] on button "Change plan" at bounding box center [159, 150] width 128 height 26
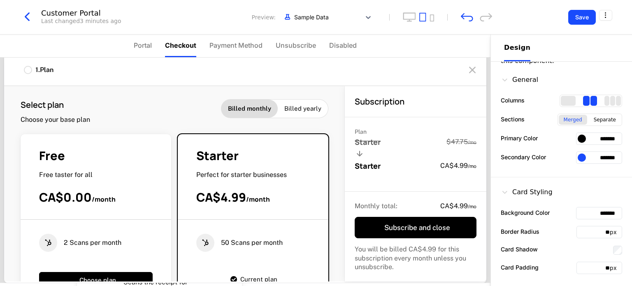
scroll to position [0, 0]
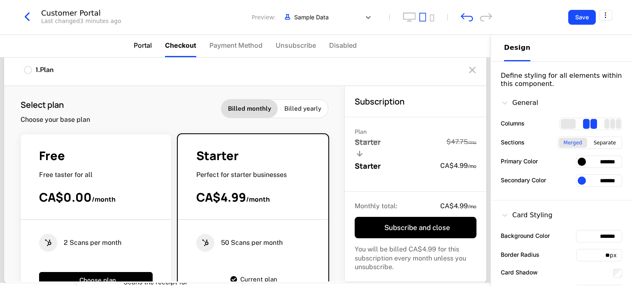
click at [151, 44] on span "Portal" at bounding box center [143, 45] width 18 height 10
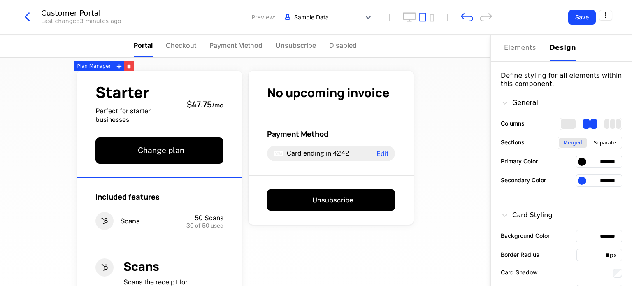
click at [578, 161] on div at bounding box center [582, 162] width 8 height 8
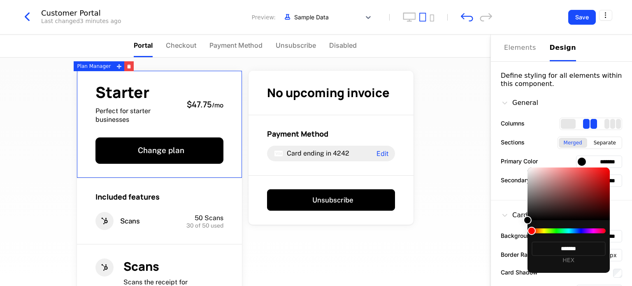
type input "*******"
click at [591, 197] on div at bounding box center [568, 193] width 82 height 53
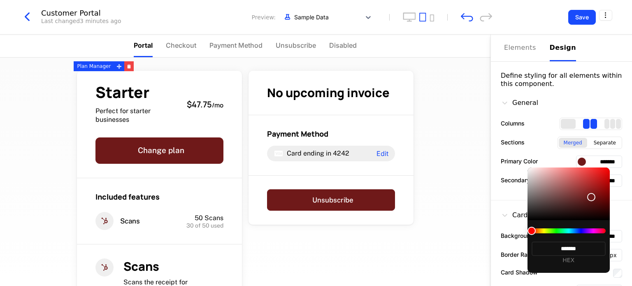
type input "*******"
click at [582, 232] on div at bounding box center [569, 230] width 74 height 5
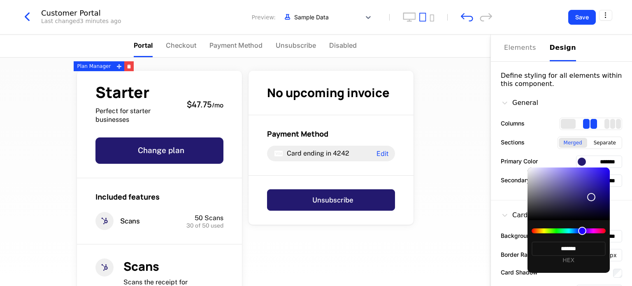
click at [600, 176] on div at bounding box center [568, 193] width 82 height 53
type input "*******"
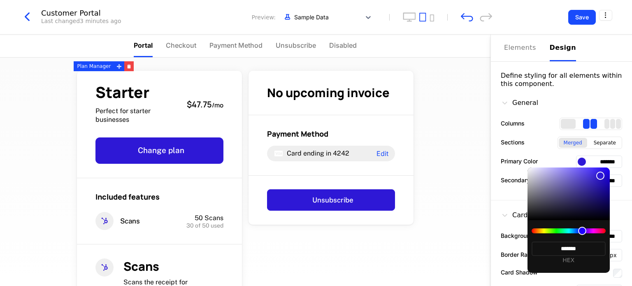
type input "*******"
click at [599, 185] on div at bounding box center [568, 193] width 82 height 53
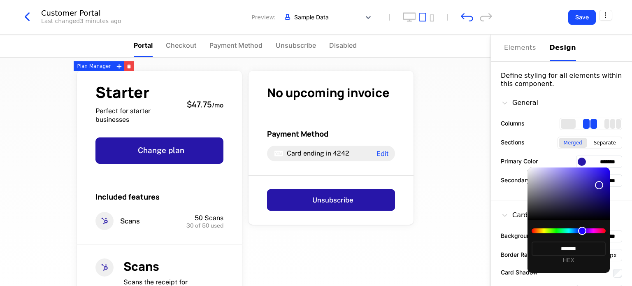
click at [443, 243] on div at bounding box center [316, 143] width 632 height 286
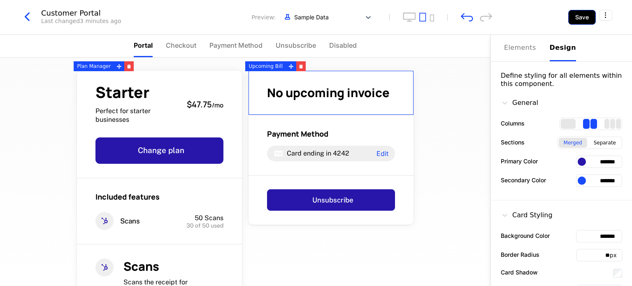
click at [591, 18] on button "Save" at bounding box center [582, 17] width 28 height 15
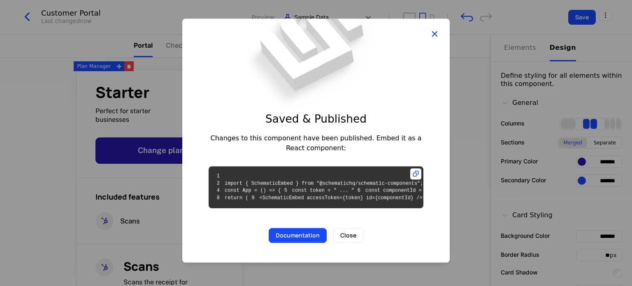
click at [429, 28] on icon "button" at bounding box center [434, 33] width 11 height 11
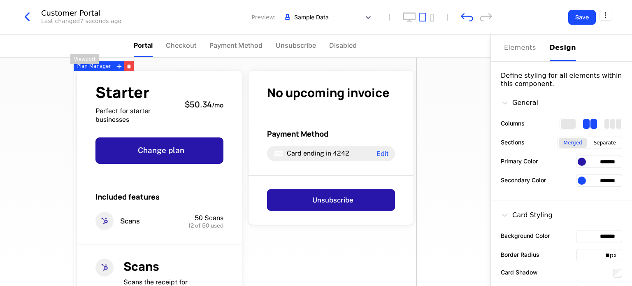
click at [27, 21] on icon "button" at bounding box center [27, 16] width 15 height 15
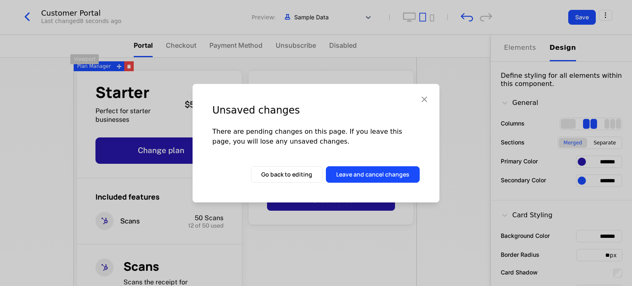
click at [422, 98] on icon "button" at bounding box center [424, 99] width 11 height 11
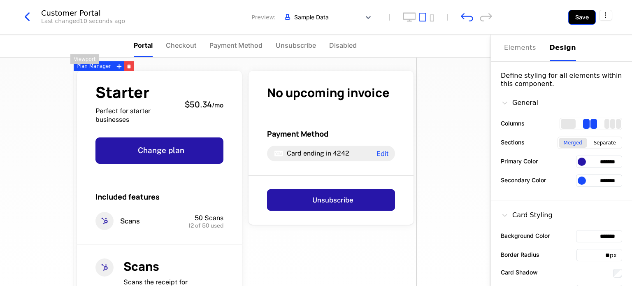
click at [588, 18] on button "Save" at bounding box center [582, 17] width 28 height 15
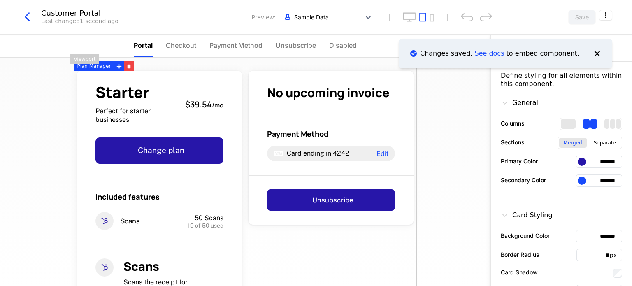
click at [25, 19] on icon "button" at bounding box center [27, 16] width 15 height 15
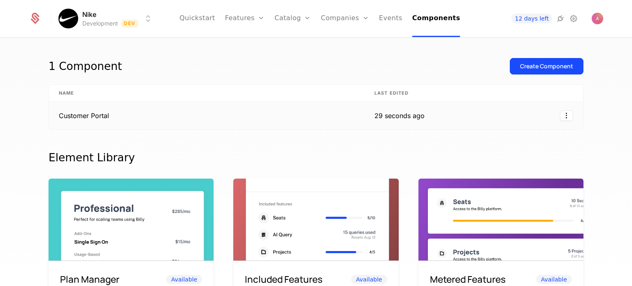
click at [128, 120] on td "Customer Portal" at bounding box center [207, 115] width 316 height 27
click at [575, 121] on td at bounding box center [508, 115] width 149 height 27
click at [562, 116] on html "Nike Development Dev Quickstart Features Features Flags Catalog Plans Add Ons C…" at bounding box center [316, 143] width 632 height 286
click at [504, 161] on div "Delete Edit" at bounding box center [529, 144] width 82 height 43
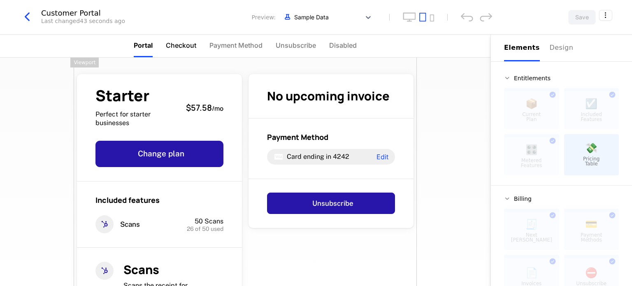
click at [191, 47] on span "Checkout" at bounding box center [181, 45] width 30 height 10
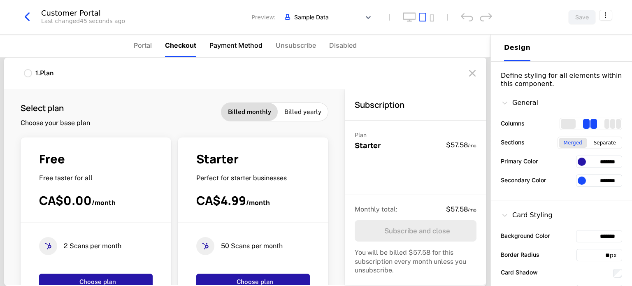
click at [238, 51] on li "Payment Method" at bounding box center [235, 46] width 53 height 23
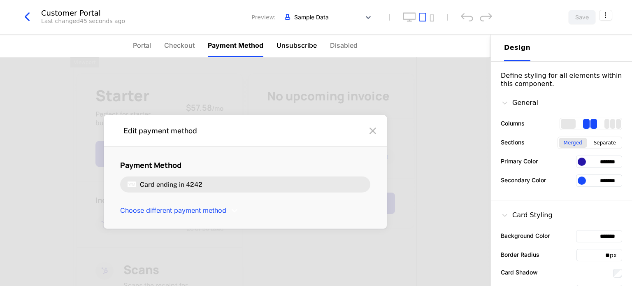
click at [291, 49] on span "Unsubscribe" at bounding box center [296, 45] width 40 height 10
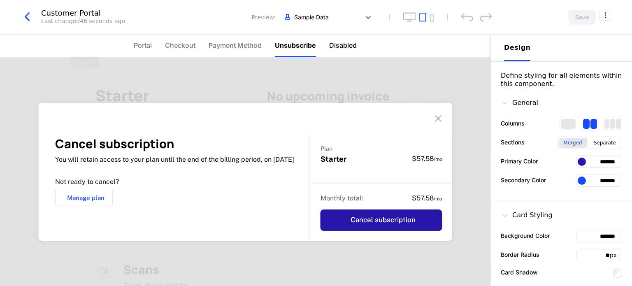
click at [341, 46] on span "Disabled" at bounding box center [343, 45] width 28 height 10
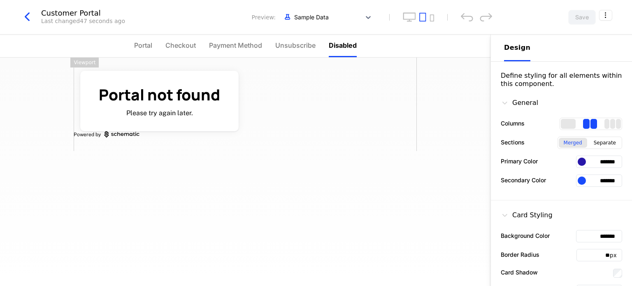
click at [26, 19] on icon "button" at bounding box center [27, 16] width 15 height 15
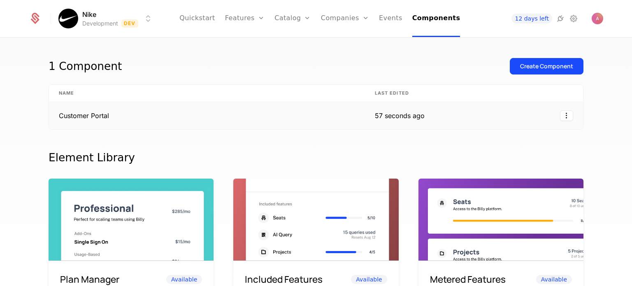
click at [542, 104] on td at bounding box center [508, 115] width 149 height 27
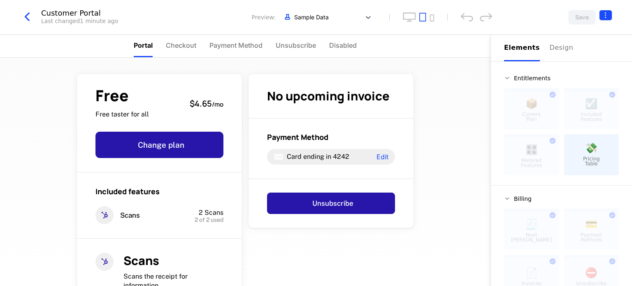
click at [611, 14] on html "Arian Co Development Dev Quickstart Features Features Flags Catalog Plans Add O…" at bounding box center [316, 143] width 632 height 286
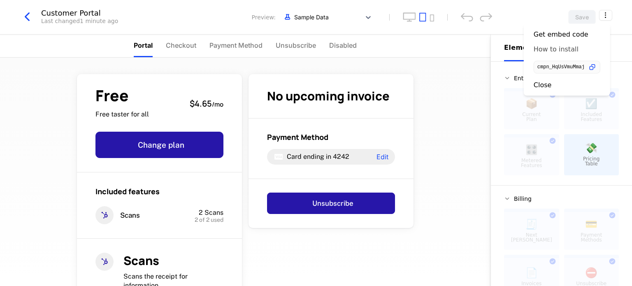
click at [563, 51] on div "How to install" at bounding box center [556, 49] width 45 height 8
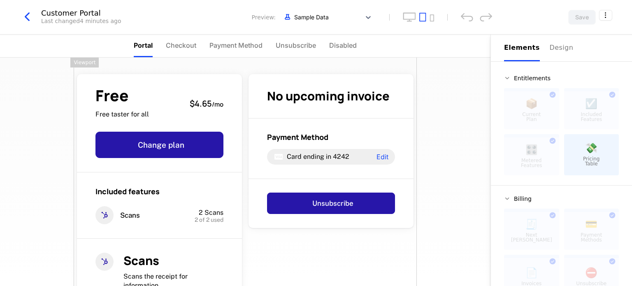
click at [29, 18] on icon "button" at bounding box center [27, 16] width 15 height 15
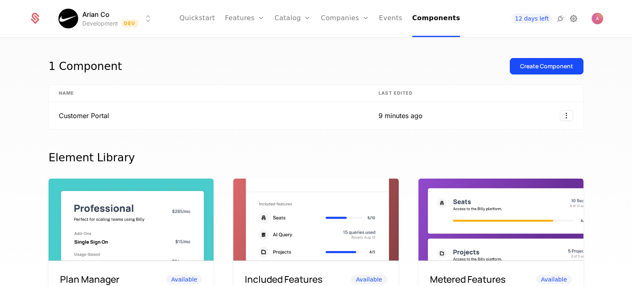
click at [571, 19] on icon at bounding box center [574, 19] width 10 height 10
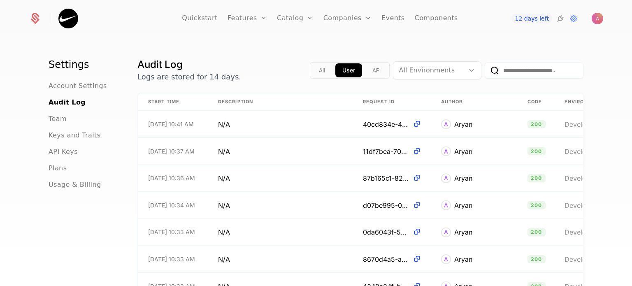
click at [44, 156] on div "Settings Account Settings Audit Log Team Keys and Traits API Keys Plans Usage &…" at bounding box center [316, 164] width 632 height 253
click at [61, 153] on span "API Keys" at bounding box center [63, 152] width 29 height 10
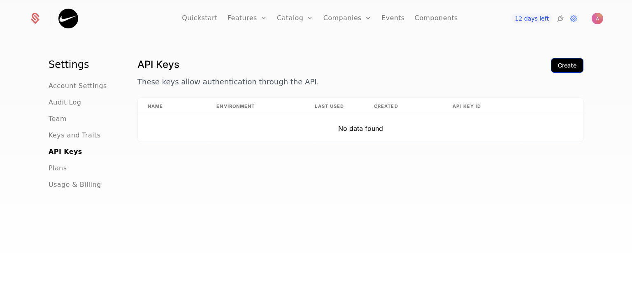
click at [553, 64] on button "Create" at bounding box center [567, 65] width 33 height 15
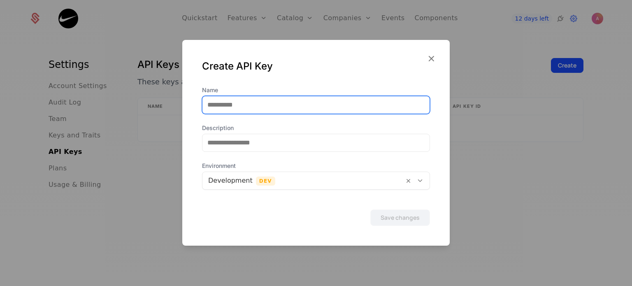
click at [321, 113] on input "Name" at bounding box center [315, 104] width 227 height 17
type input "******"
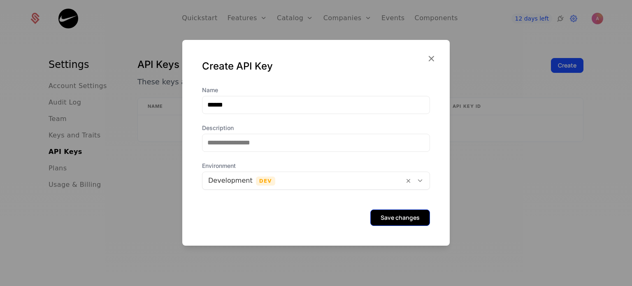
click at [400, 218] on button "Save changes" at bounding box center [400, 217] width 60 height 16
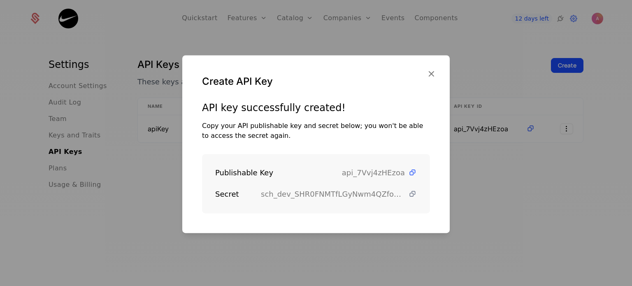
click at [408, 195] on icon at bounding box center [412, 194] width 9 height 9
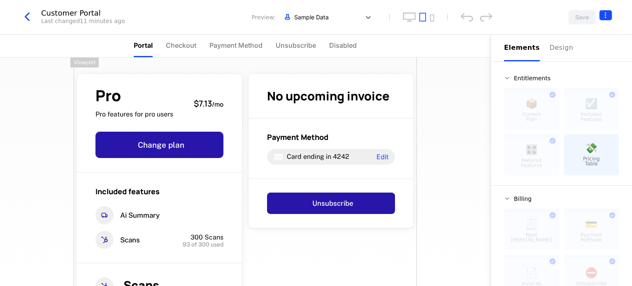
click at [607, 19] on html "Arian Co Development Dev Quickstart Features Features Flags Catalog Plans Add O…" at bounding box center [316, 143] width 632 height 286
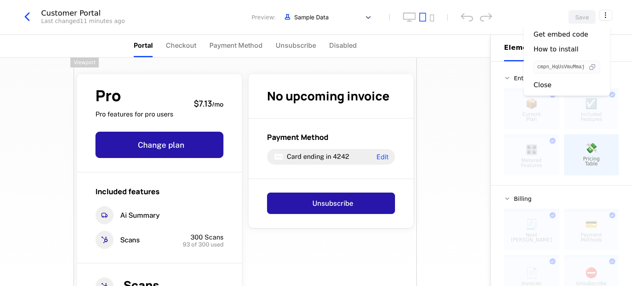
click at [594, 70] on icon "button" at bounding box center [592, 67] width 9 height 9
click at [27, 21] on html "Arian Co Development Dev Quickstart Features Features Flags Catalog Plans Add O…" at bounding box center [316, 143] width 632 height 286
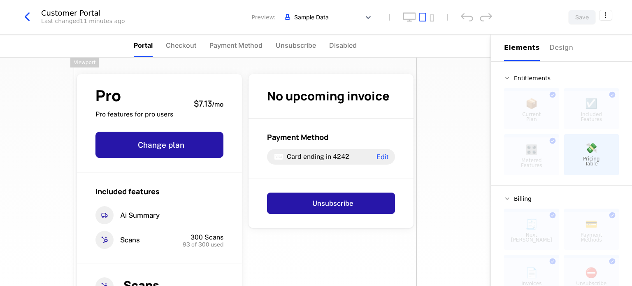
click at [27, 17] on icon "button" at bounding box center [27, 16] width 15 height 15
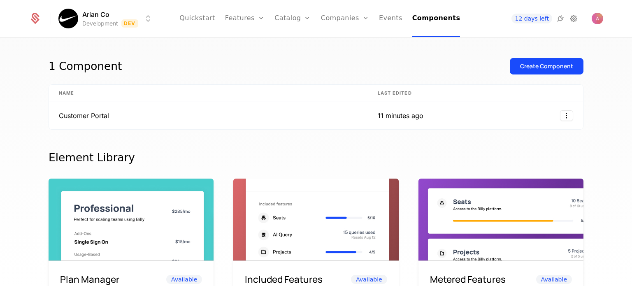
click at [576, 23] on icon at bounding box center [574, 19] width 10 height 10
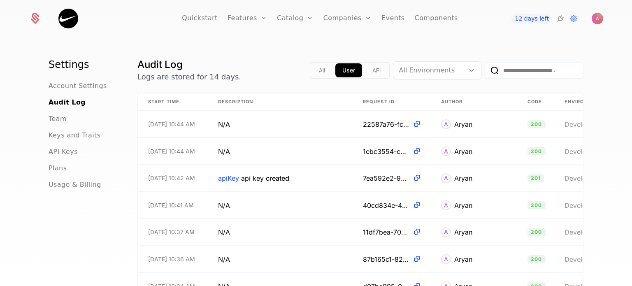
click at [72, 80] on nav "Settings Account Settings Audit Log Team Keys and Traits API Keys Plans Usage &…" at bounding box center [83, 124] width 69 height 132
click at [72, 81] on span "Account Settings" at bounding box center [78, 86] width 58 height 10
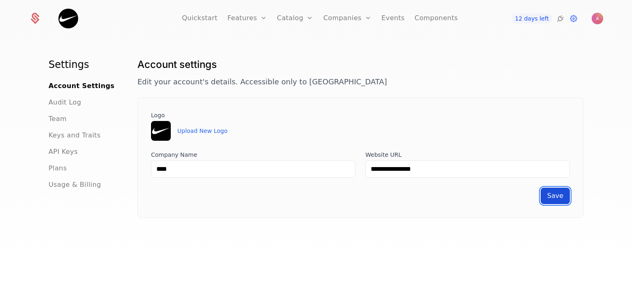
click at [548, 199] on span "Save" at bounding box center [555, 196] width 16 height 8
click at [68, 23] on img at bounding box center [68, 19] width 20 height 20
click at [434, 21] on link "Components" at bounding box center [436, 18] width 43 height 37
